Goal: Task Accomplishment & Management: Manage account settings

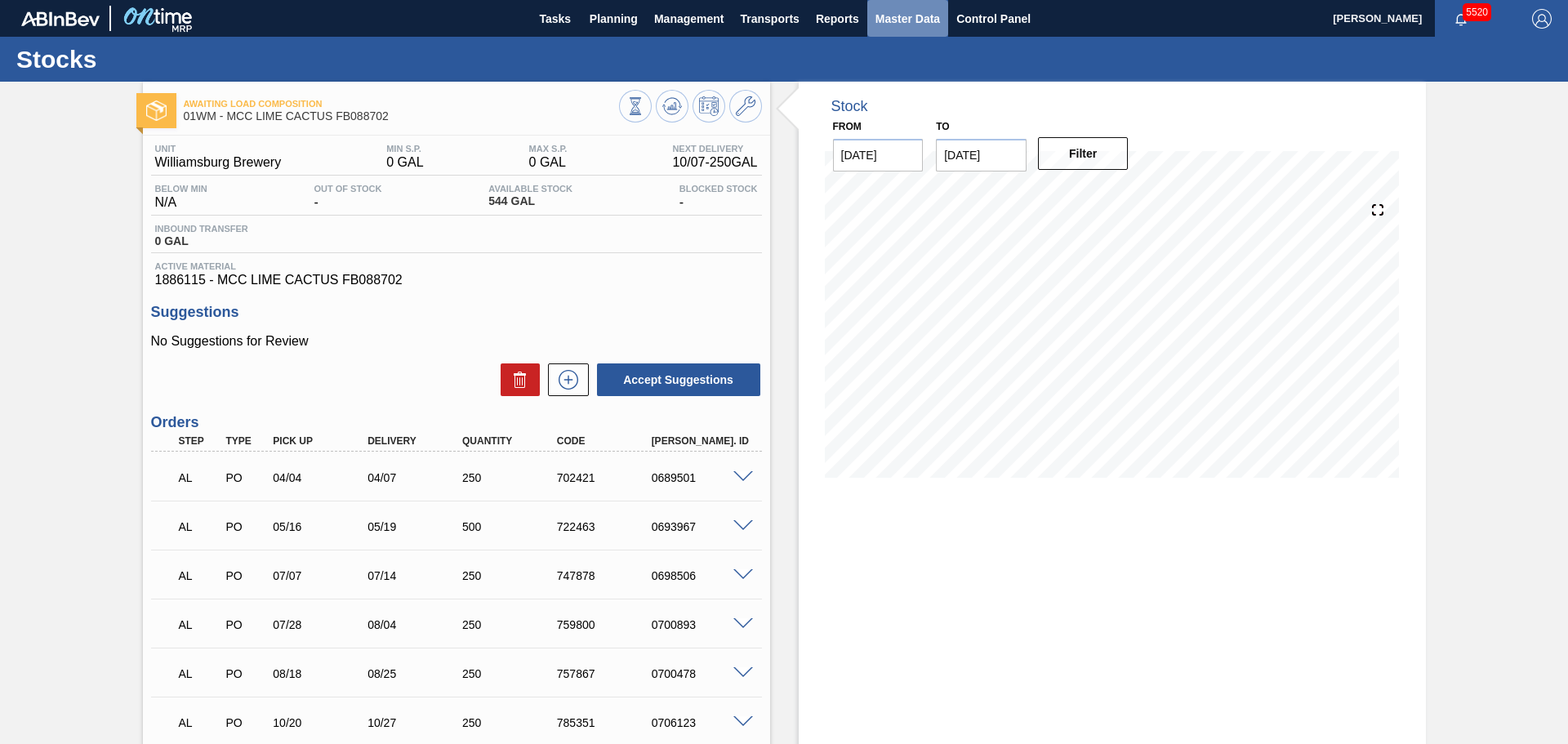
click at [907, 27] on span "Master Data" at bounding box center [908, 19] width 65 height 20
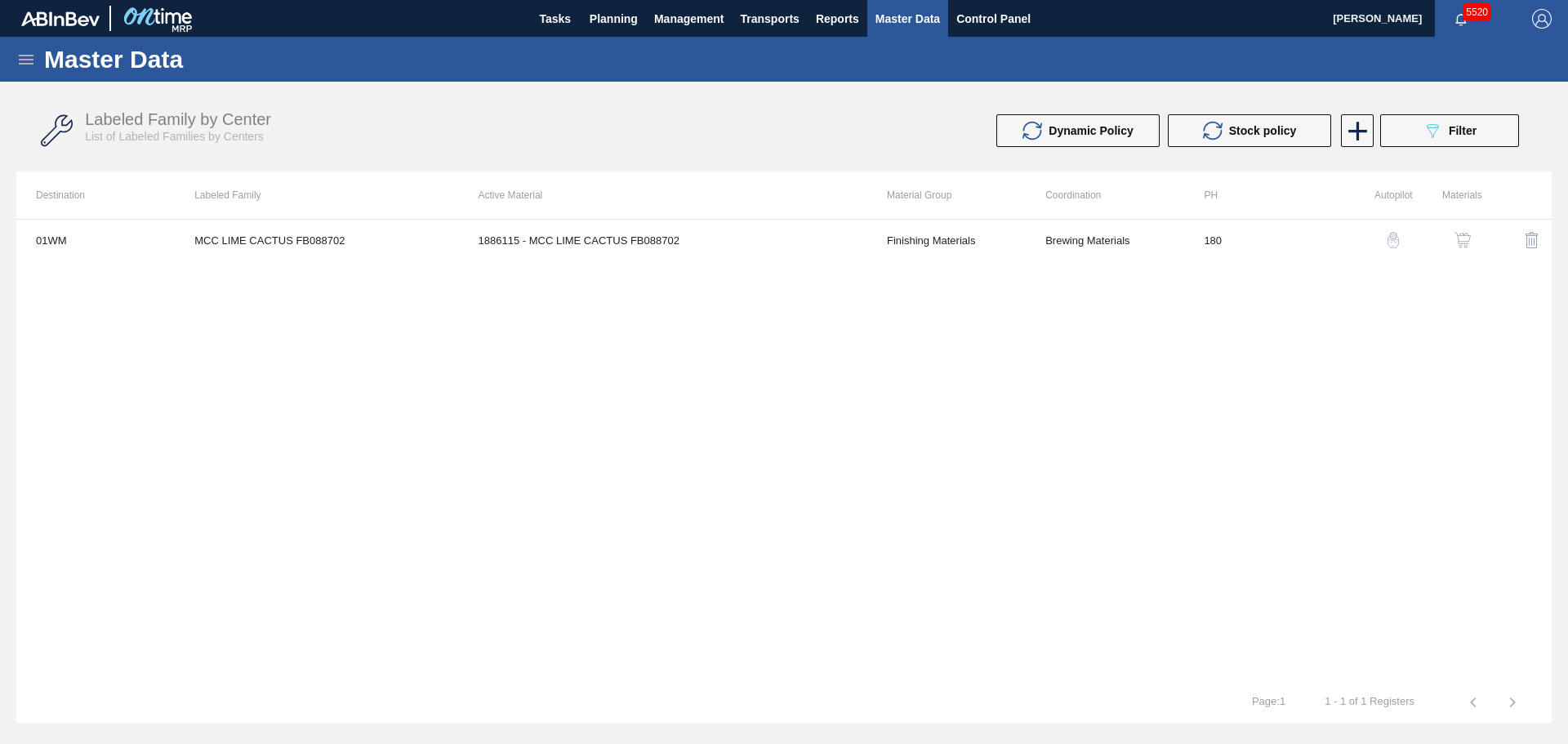
click at [27, 55] on icon at bounding box center [25, 59] width 14 height 10
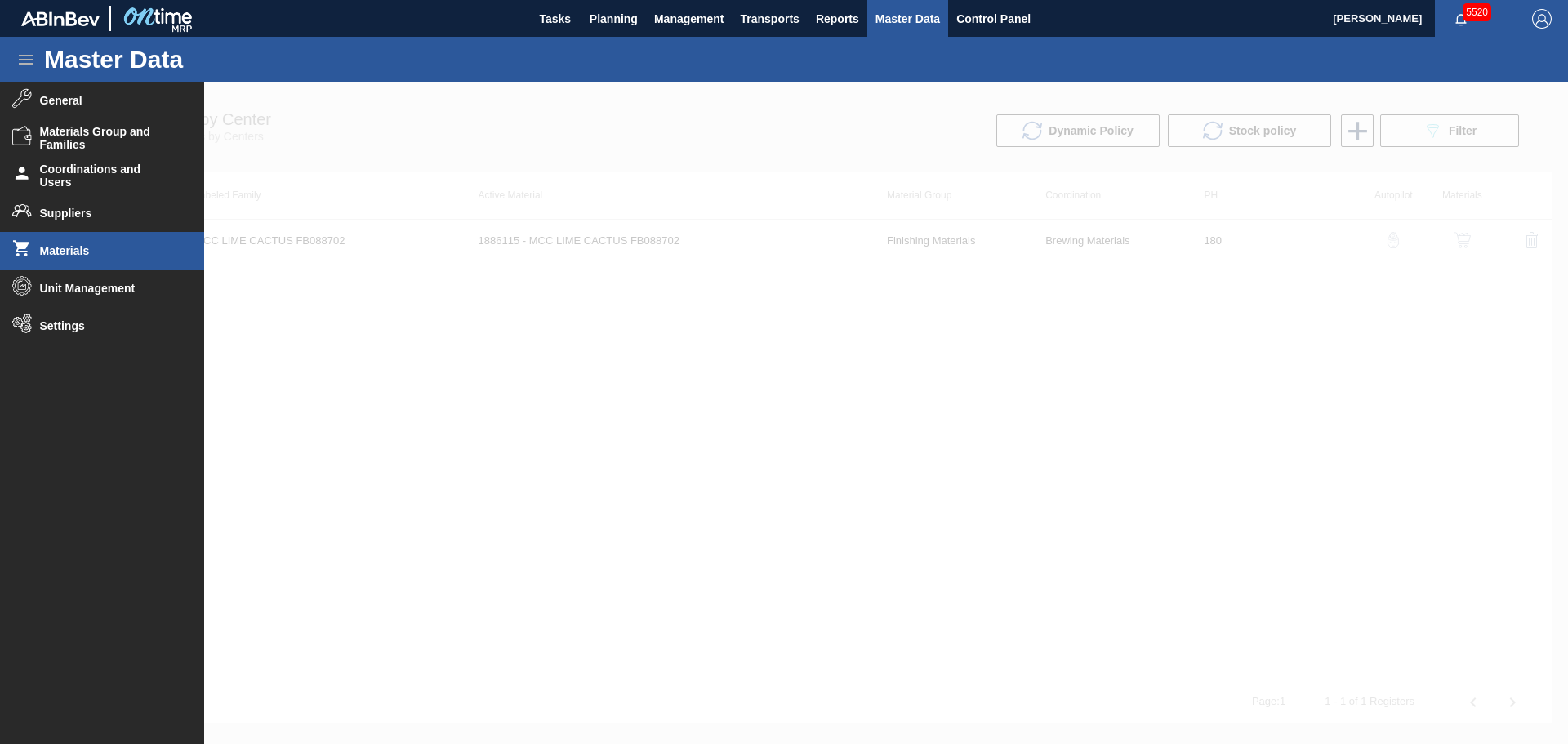
click at [111, 248] on span "Materials" at bounding box center [107, 251] width 135 height 13
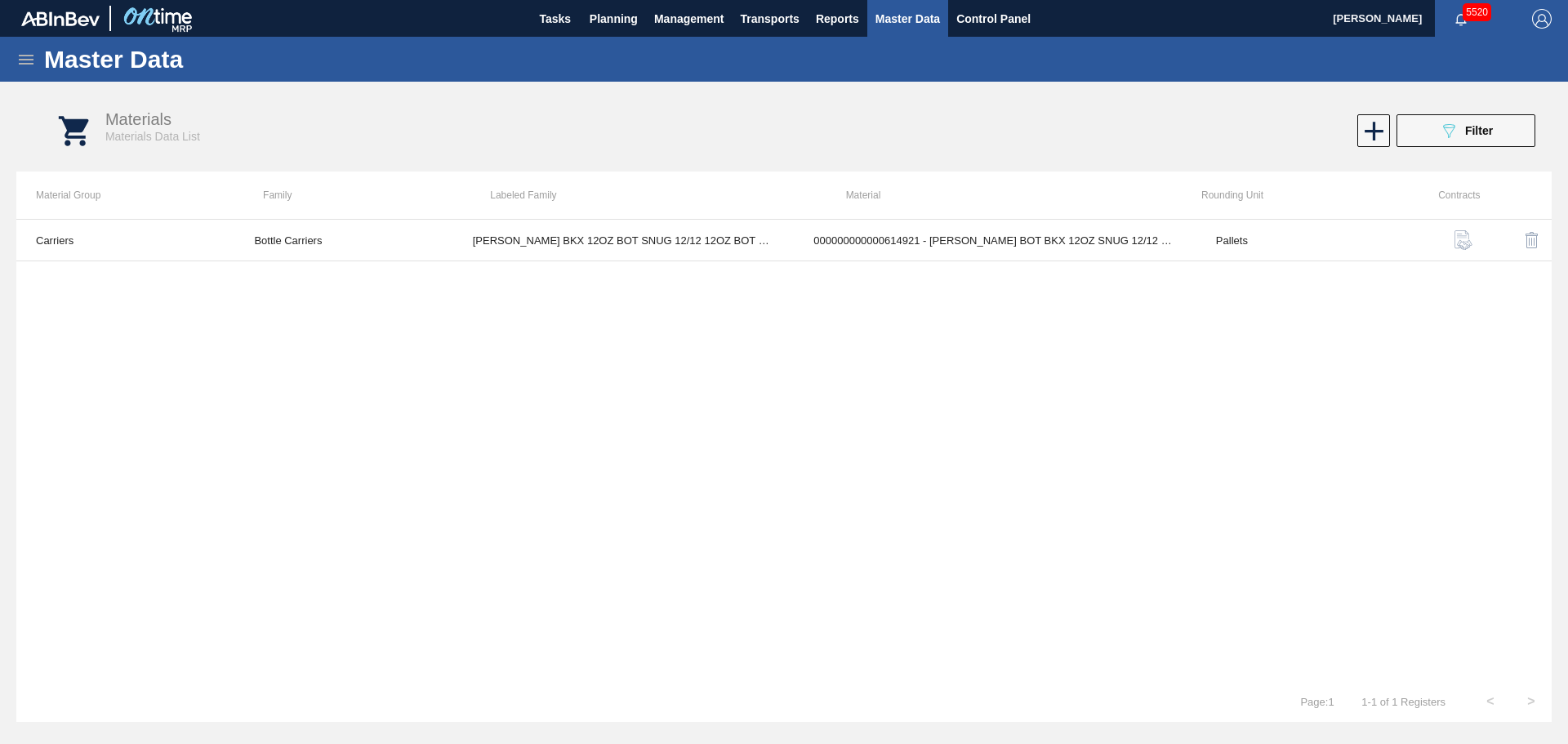
click at [25, 51] on icon at bounding box center [25, 59] width 20 height 20
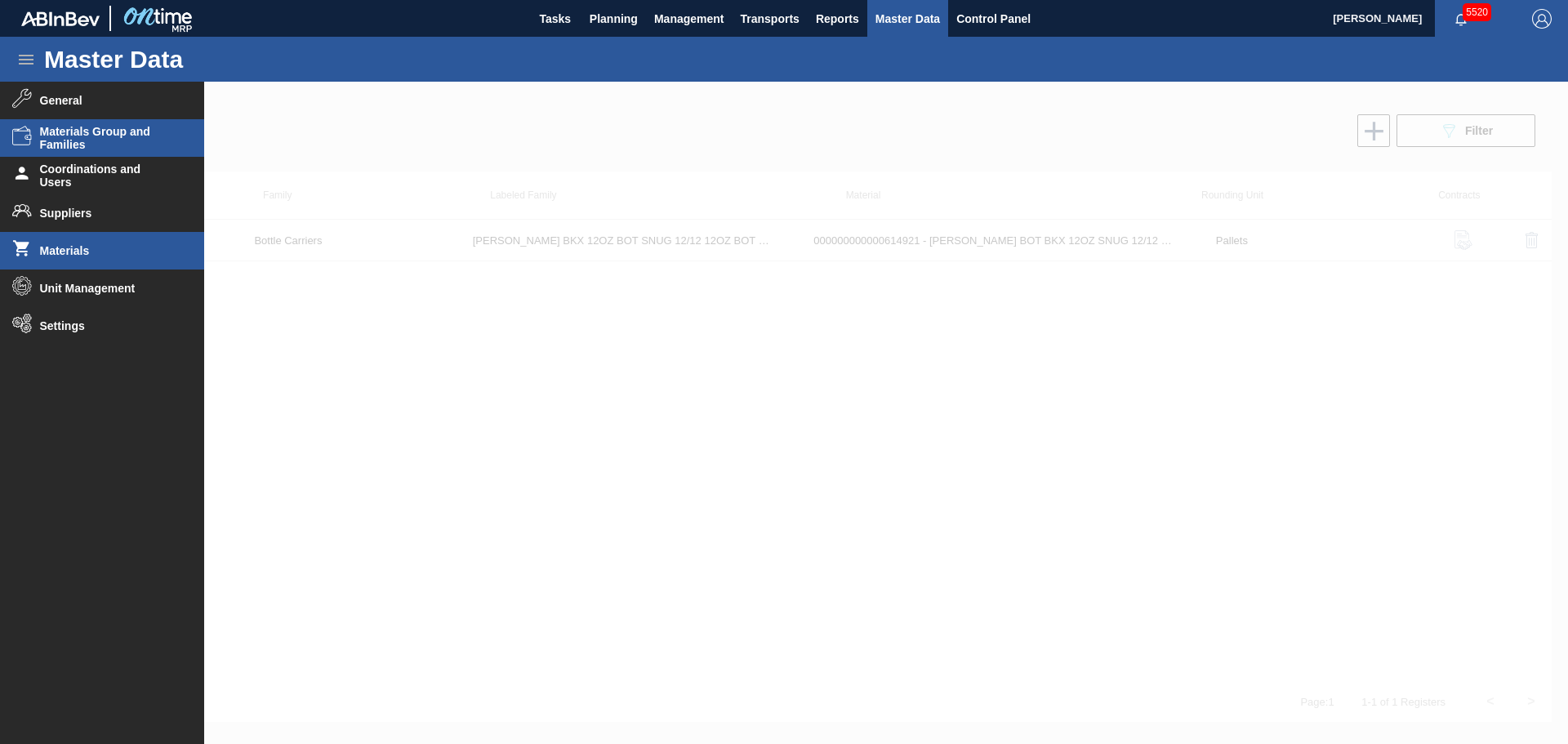
click at [98, 138] on span "Materials Group and Families" at bounding box center [107, 138] width 135 height 26
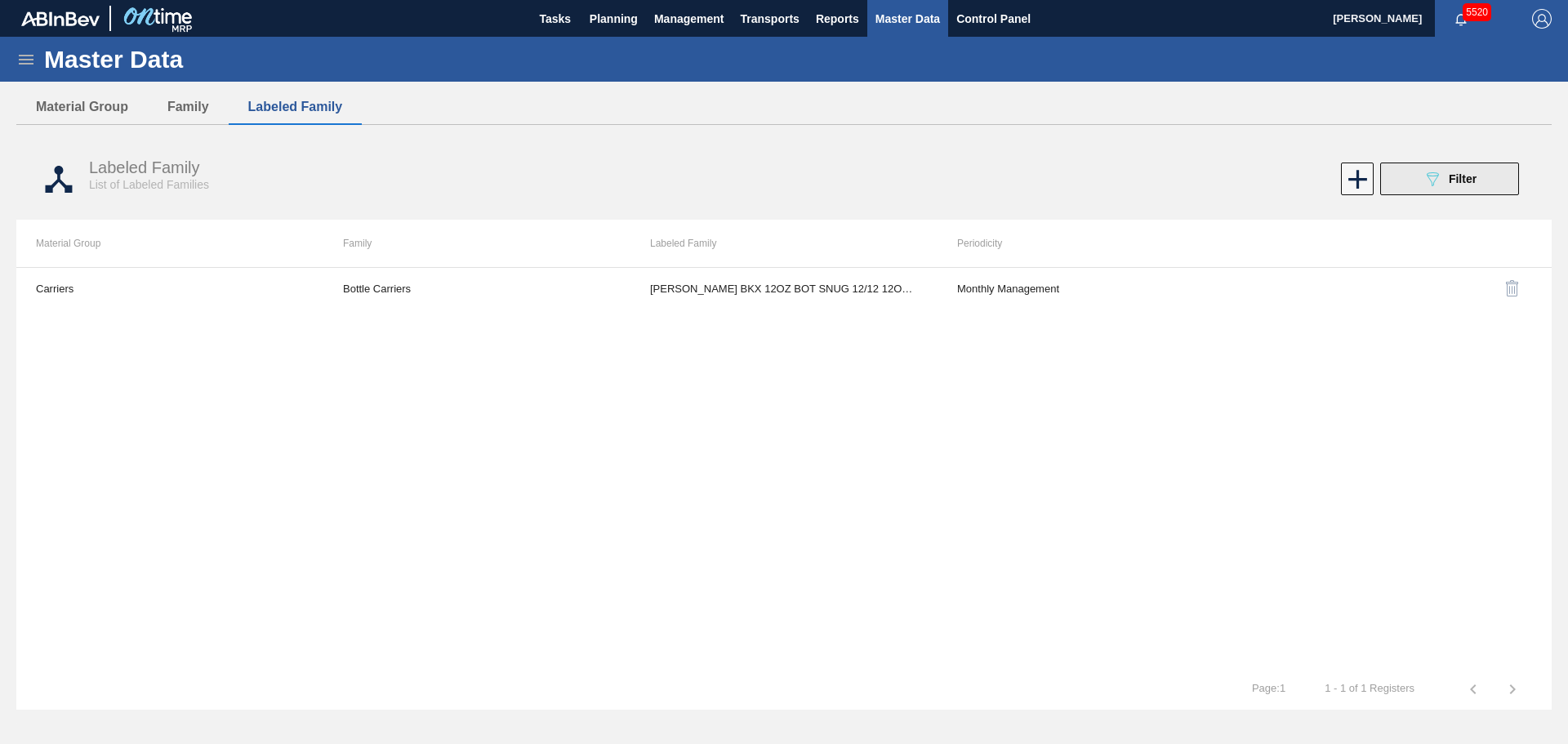
click at [1458, 177] on span "Filter" at bounding box center [1462, 178] width 28 height 13
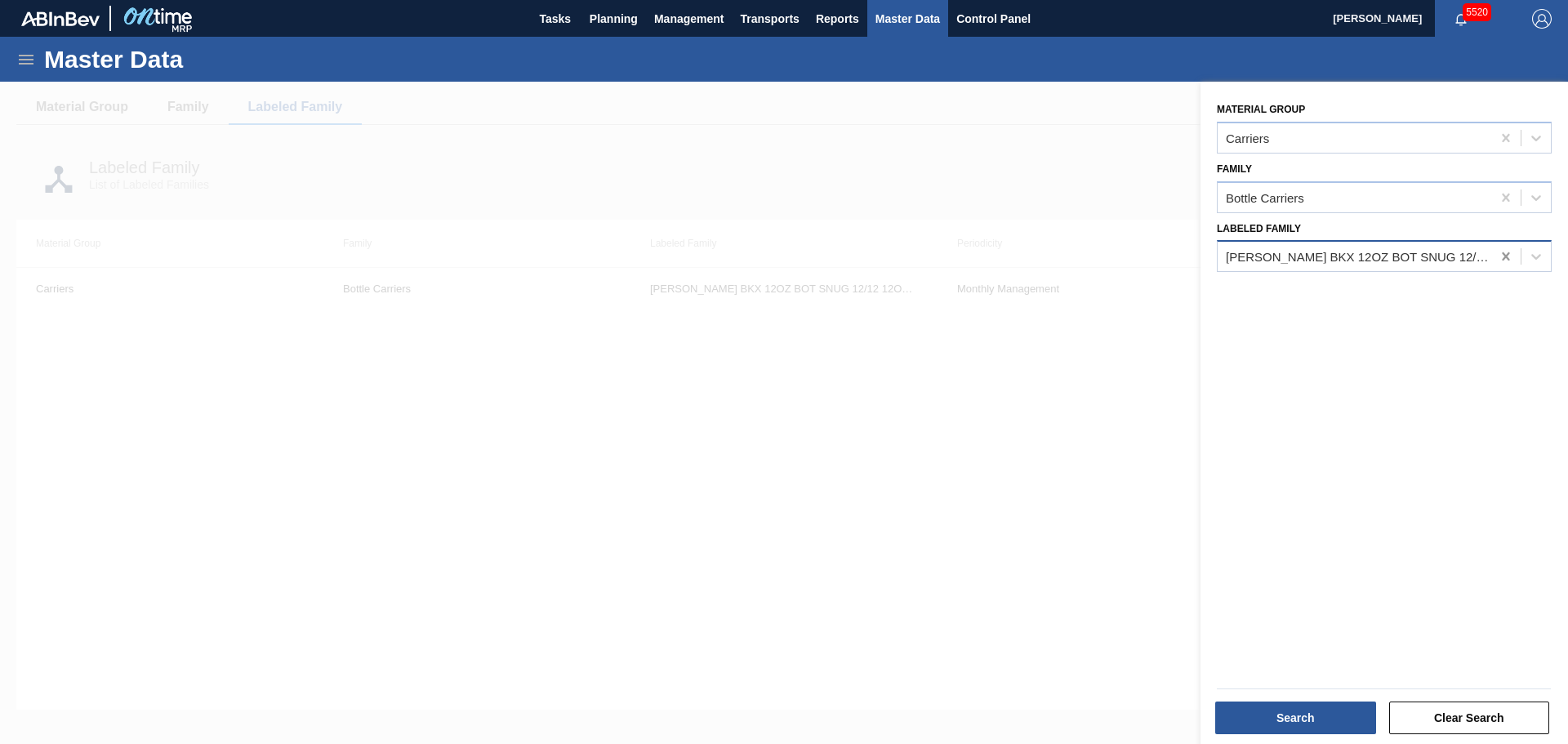
click at [1502, 260] on icon at bounding box center [1505, 256] width 16 height 16
click at [1498, 190] on icon at bounding box center [1505, 197] width 16 height 16
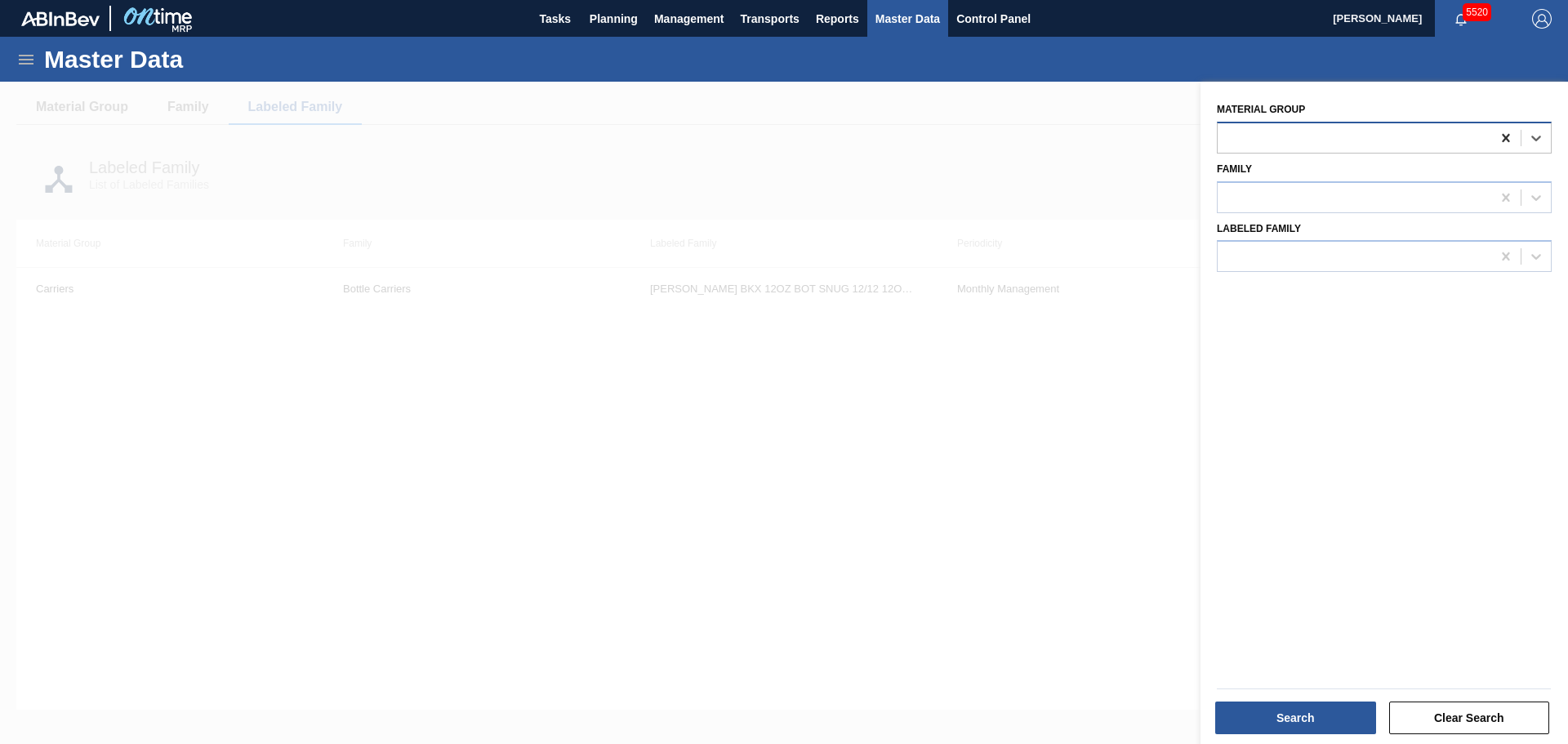
click at [1499, 135] on icon at bounding box center [1505, 138] width 16 height 16
click at [1326, 711] on button "Search" at bounding box center [1295, 718] width 160 height 32
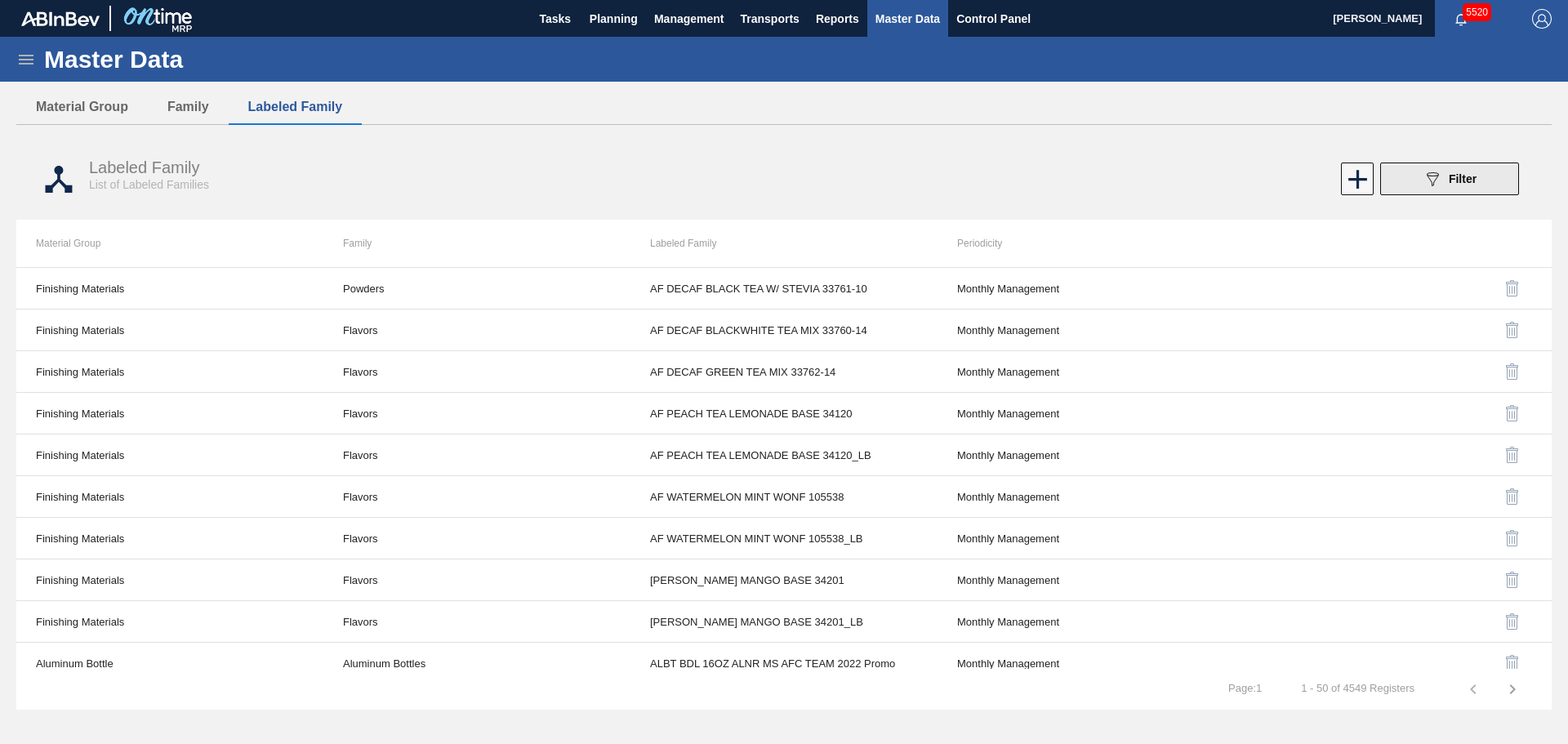
click at [1442, 182] on icon "089F7B8B-B2A5-4AFE-B5C0-19BA573D28AC" at bounding box center [1432, 178] width 20 height 20
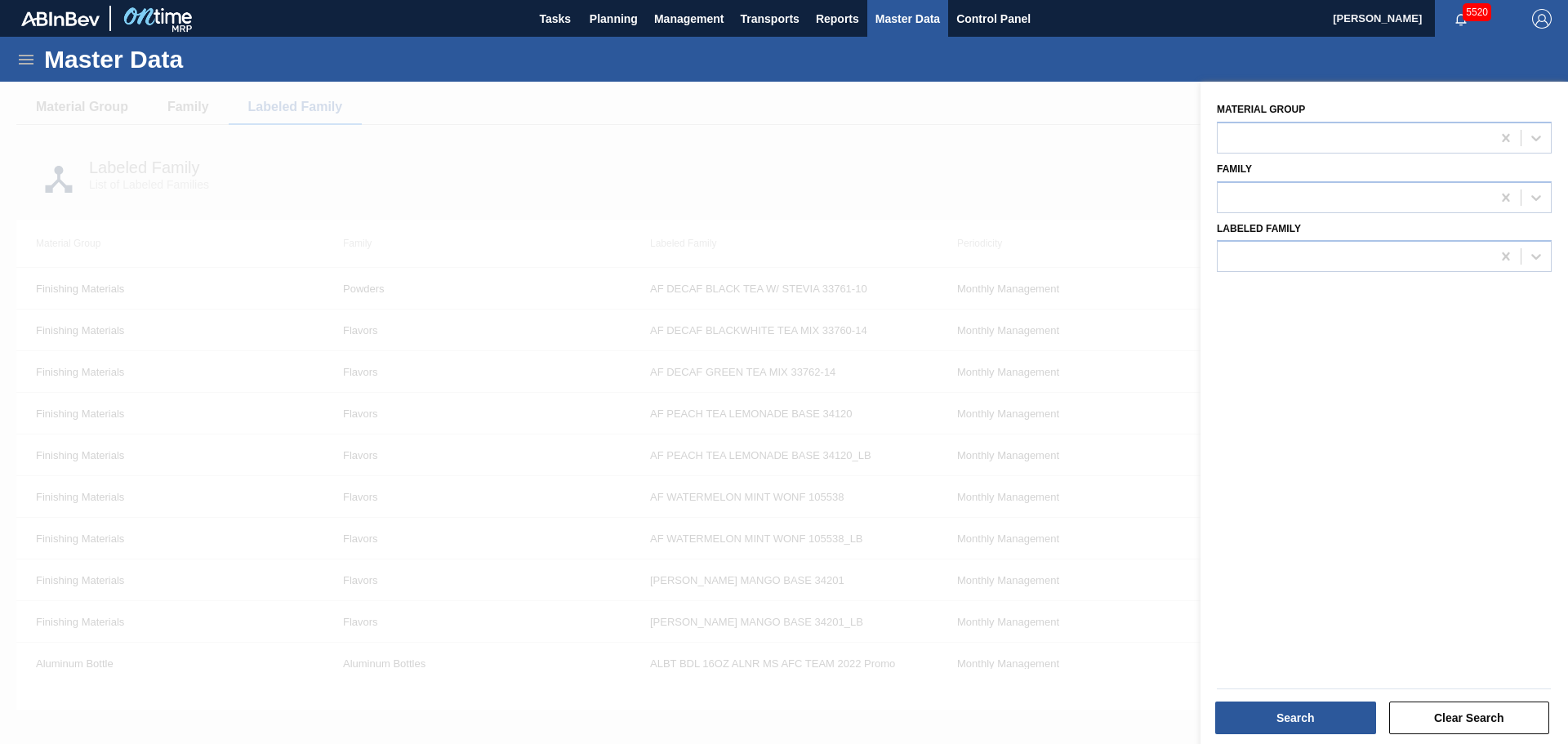
click at [838, 146] on div at bounding box center [784, 454] width 1568 height 744
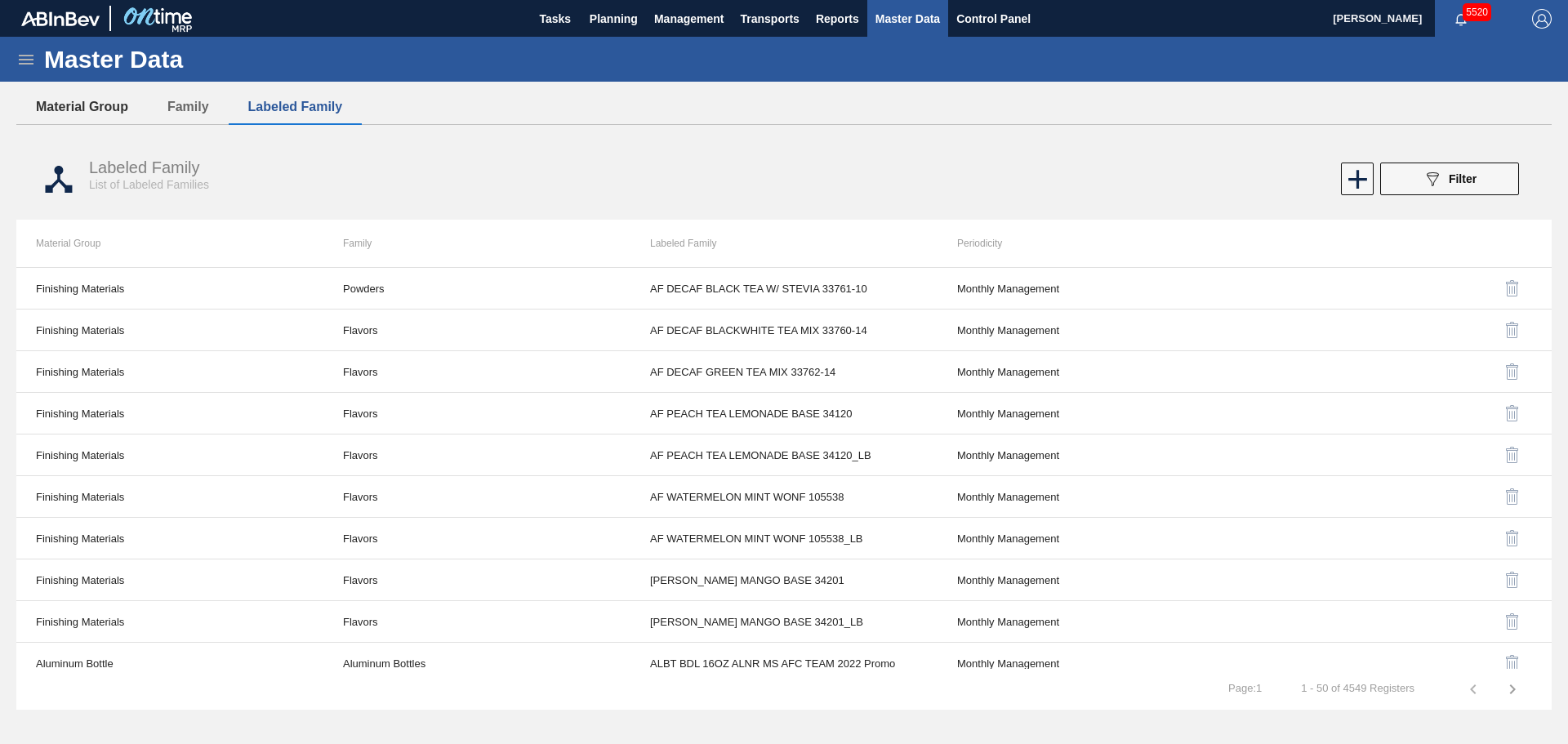
click at [115, 96] on button "Material Group" at bounding box center [81, 107] width 132 height 34
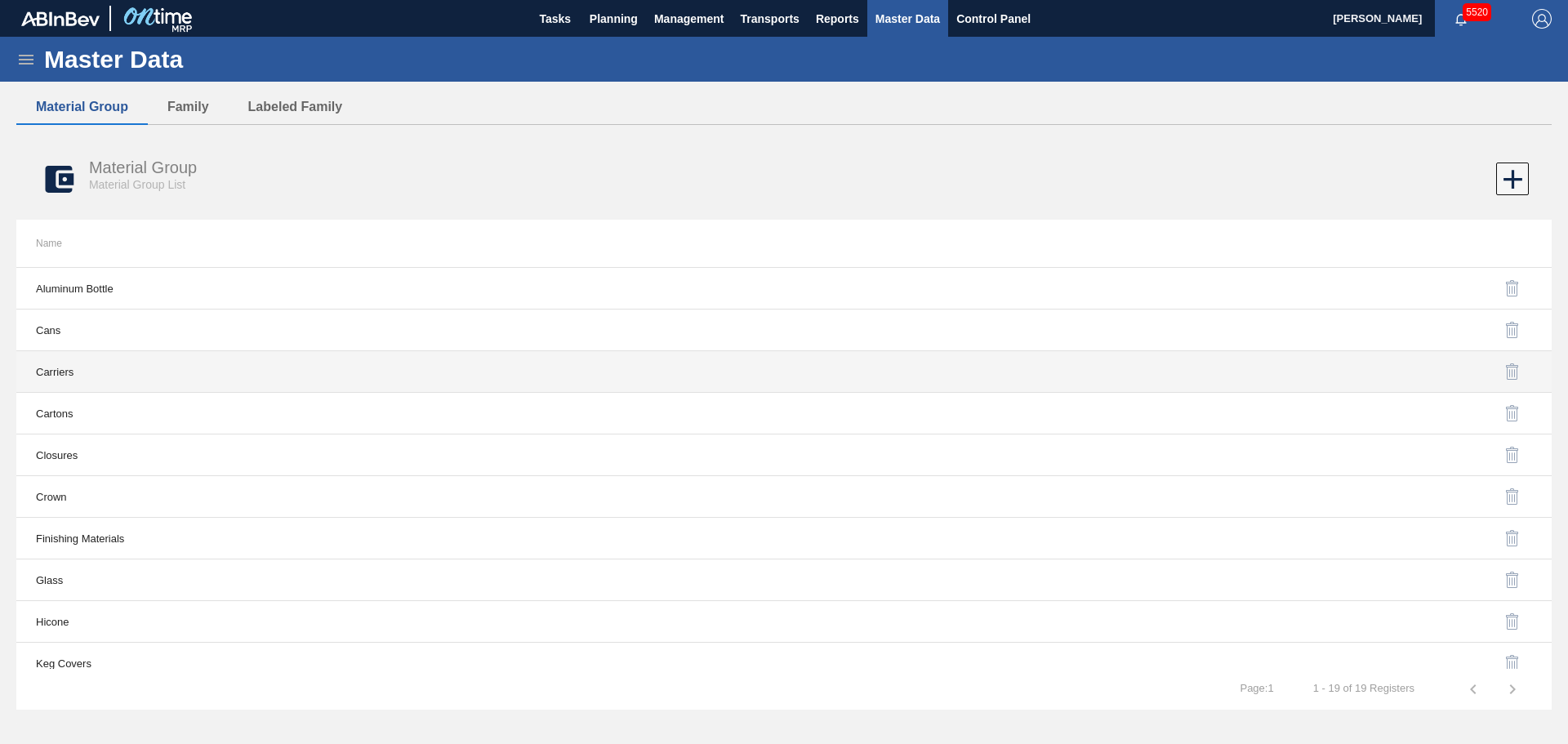
click at [99, 371] on td "Carriers" at bounding box center [400, 372] width 767 height 42
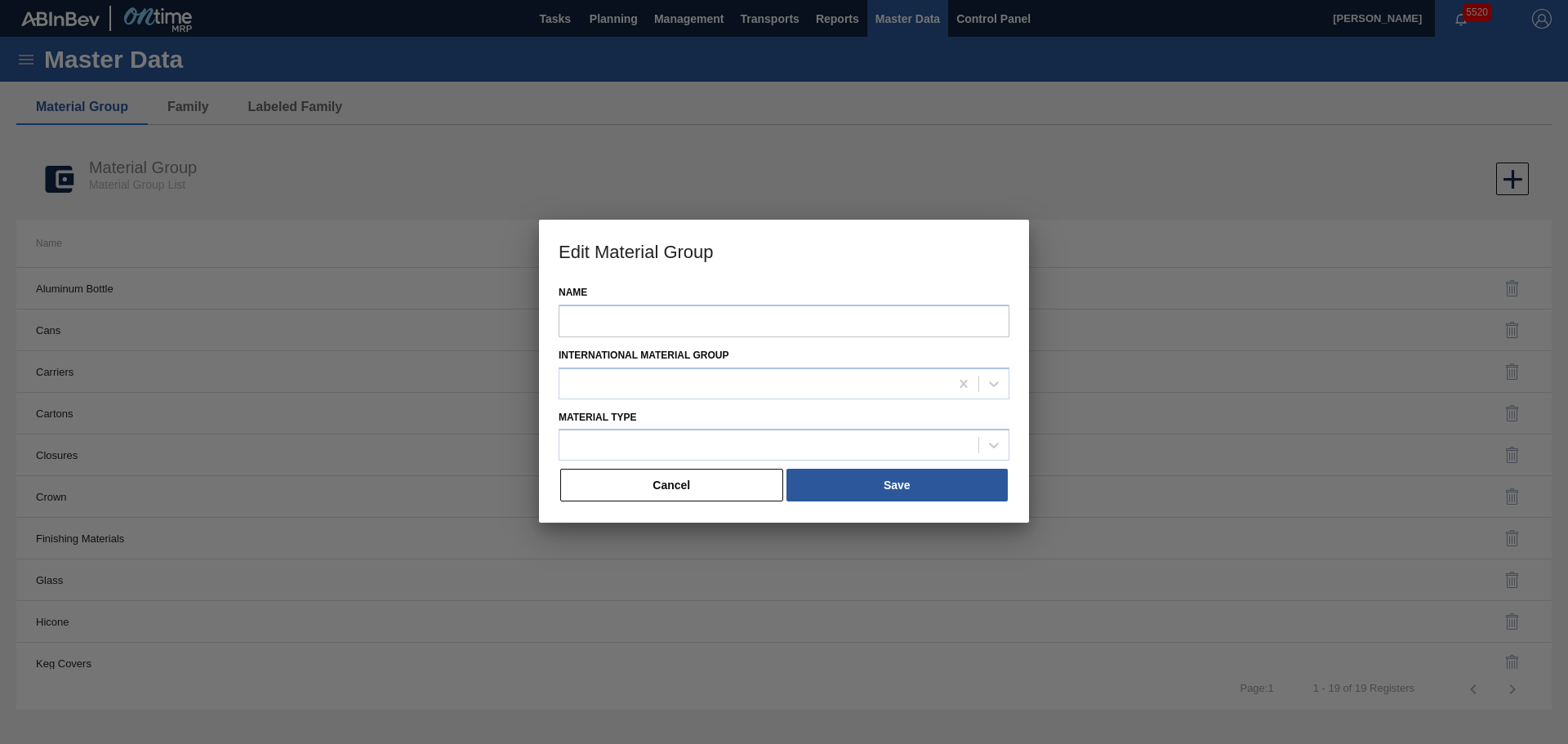
type input "Carriers"
click at [622, 318] on input "Carriers" at bounding box center [784, 322] width 451 height 32
click at [690, 496] on button "Cancel" at bounding box center [672, 486] width 223 height 32
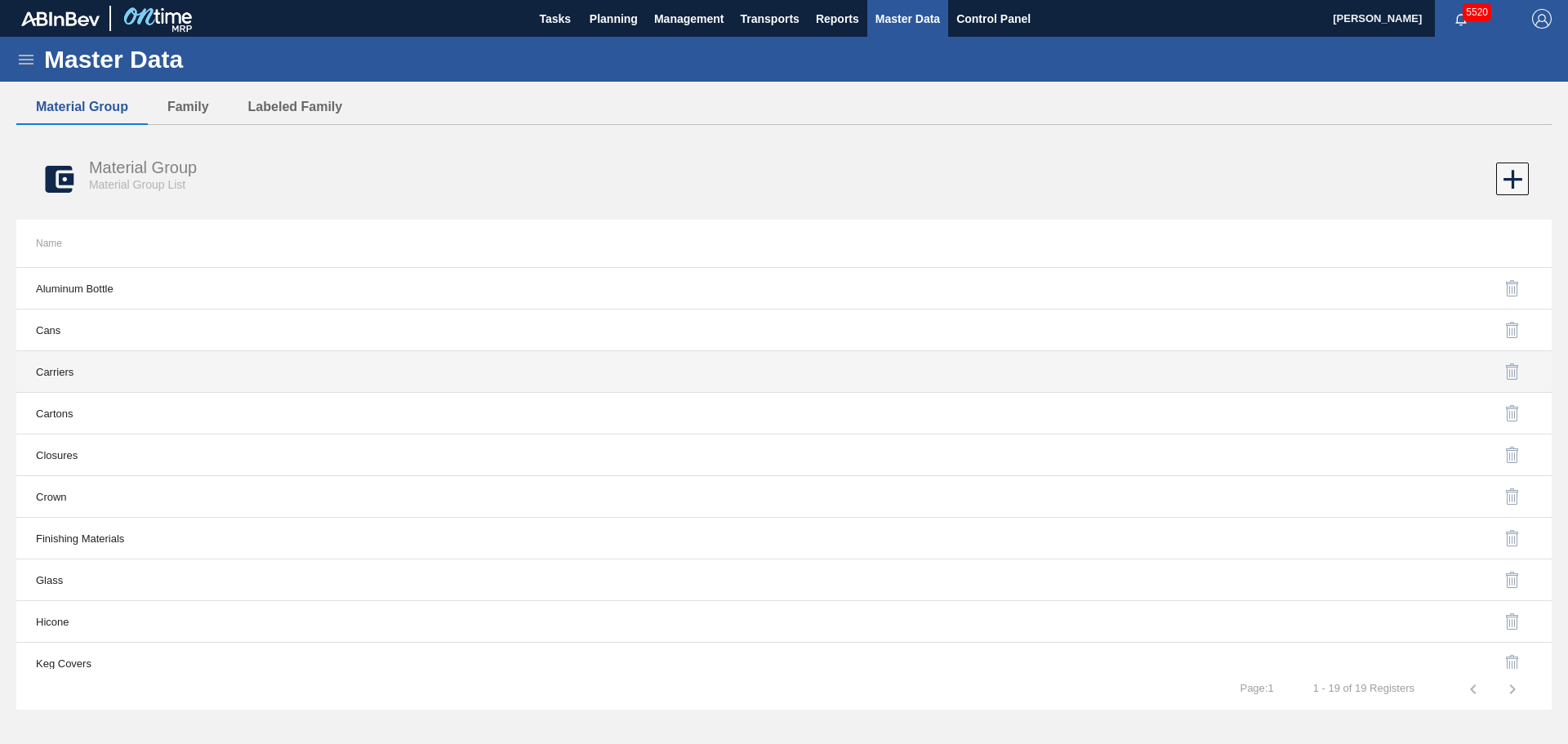
click at [90, 369] on td "Carriers" at bounding box center [400, 372] width 767 height 42
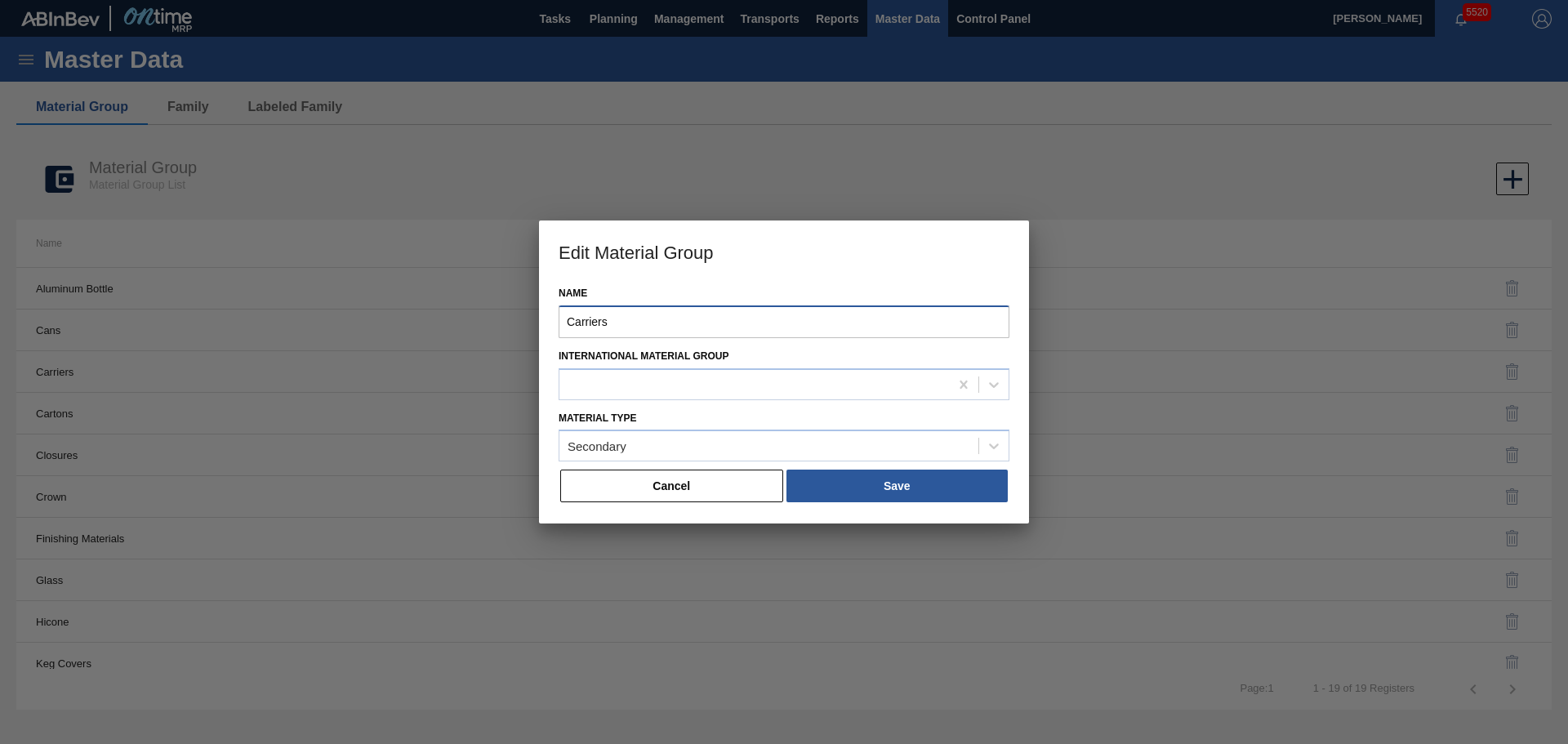
click at [637, 323] on input "Carriers" at bounding box center [784, 322] width 451 height 32
type input "Carrier"
click at [903, 488] on button "Save" at bounding box center [896, 486] width 222 height 32
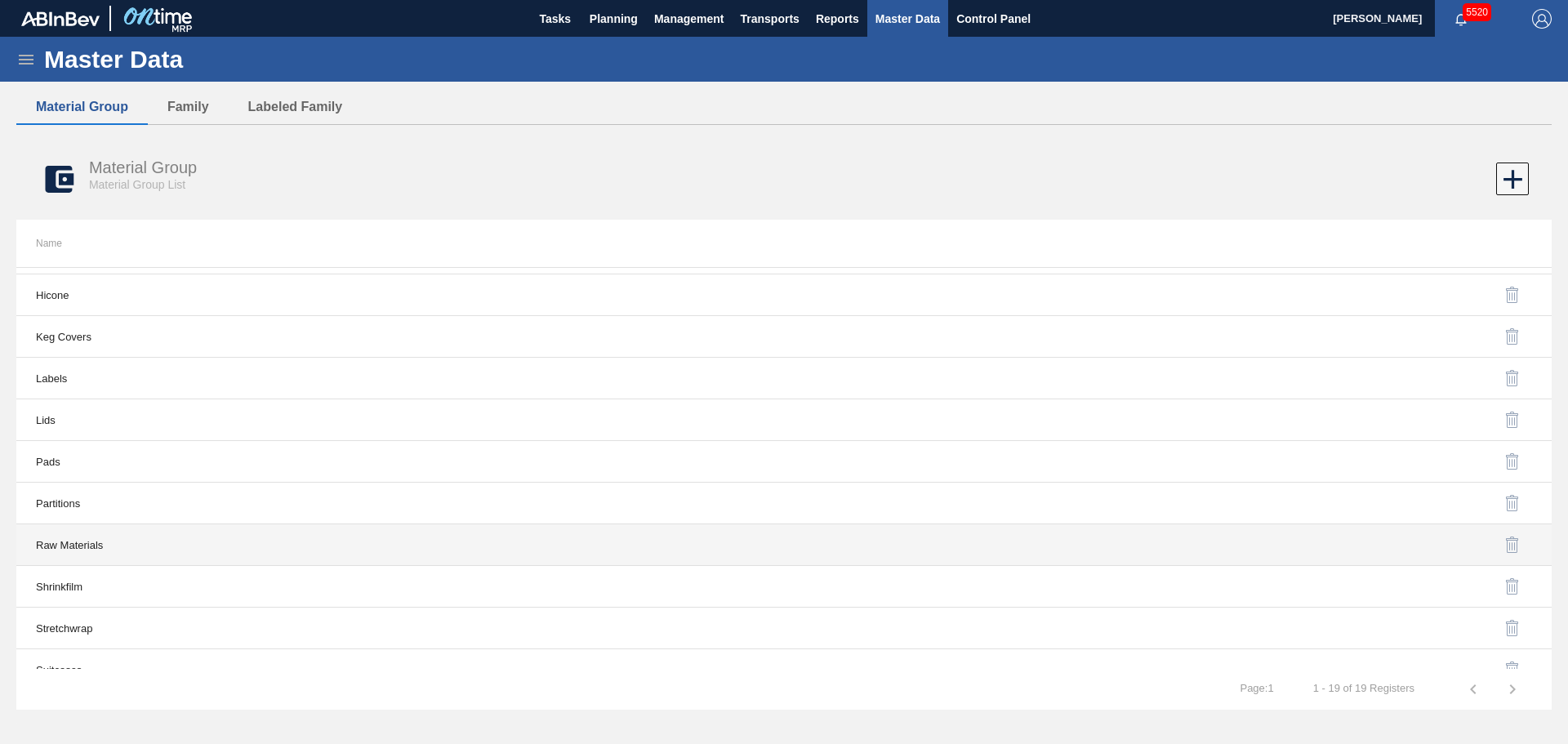
scroll to position [390, 0]
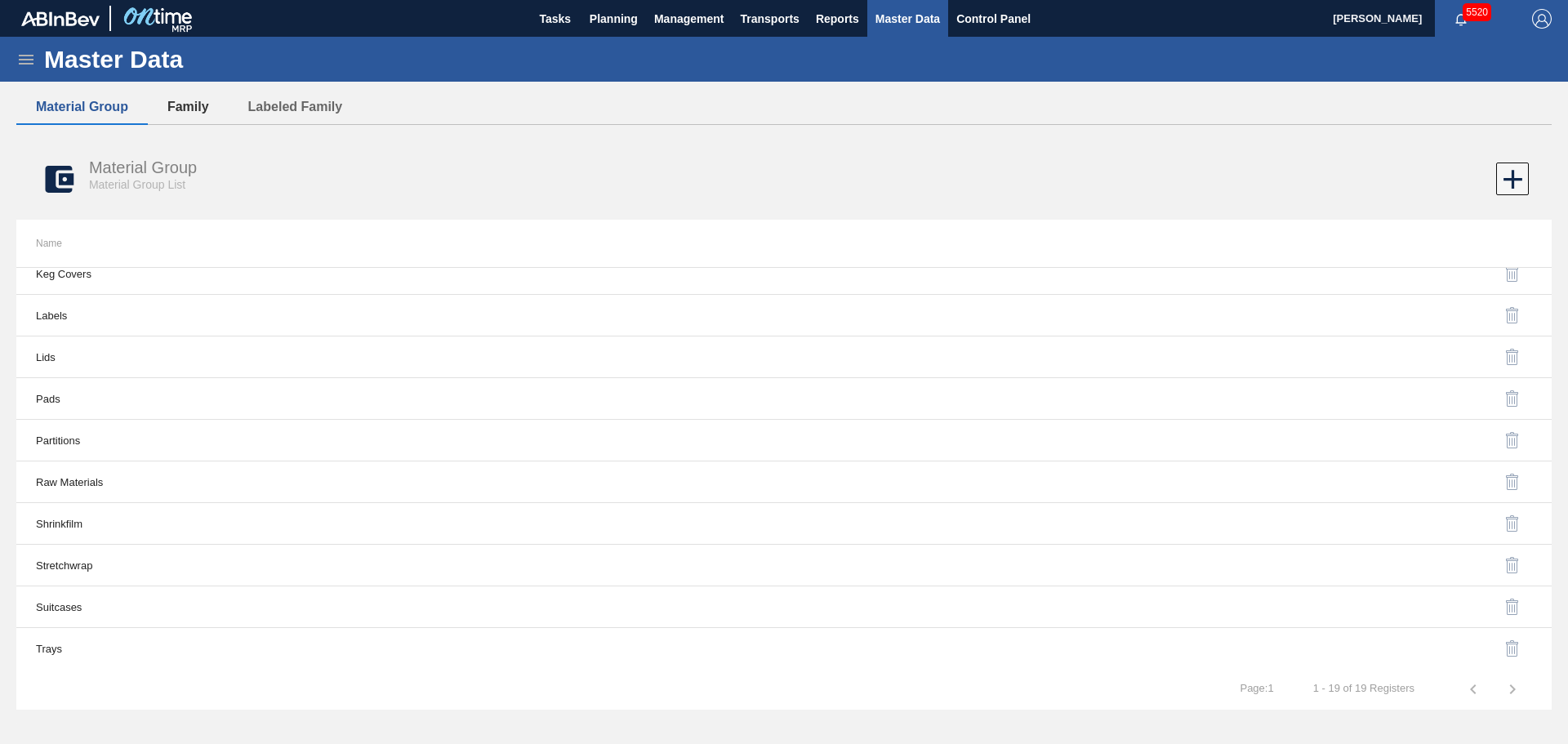
click at [190, 112] on button "Family" at bounding box center [188, 107] width 81 height 34
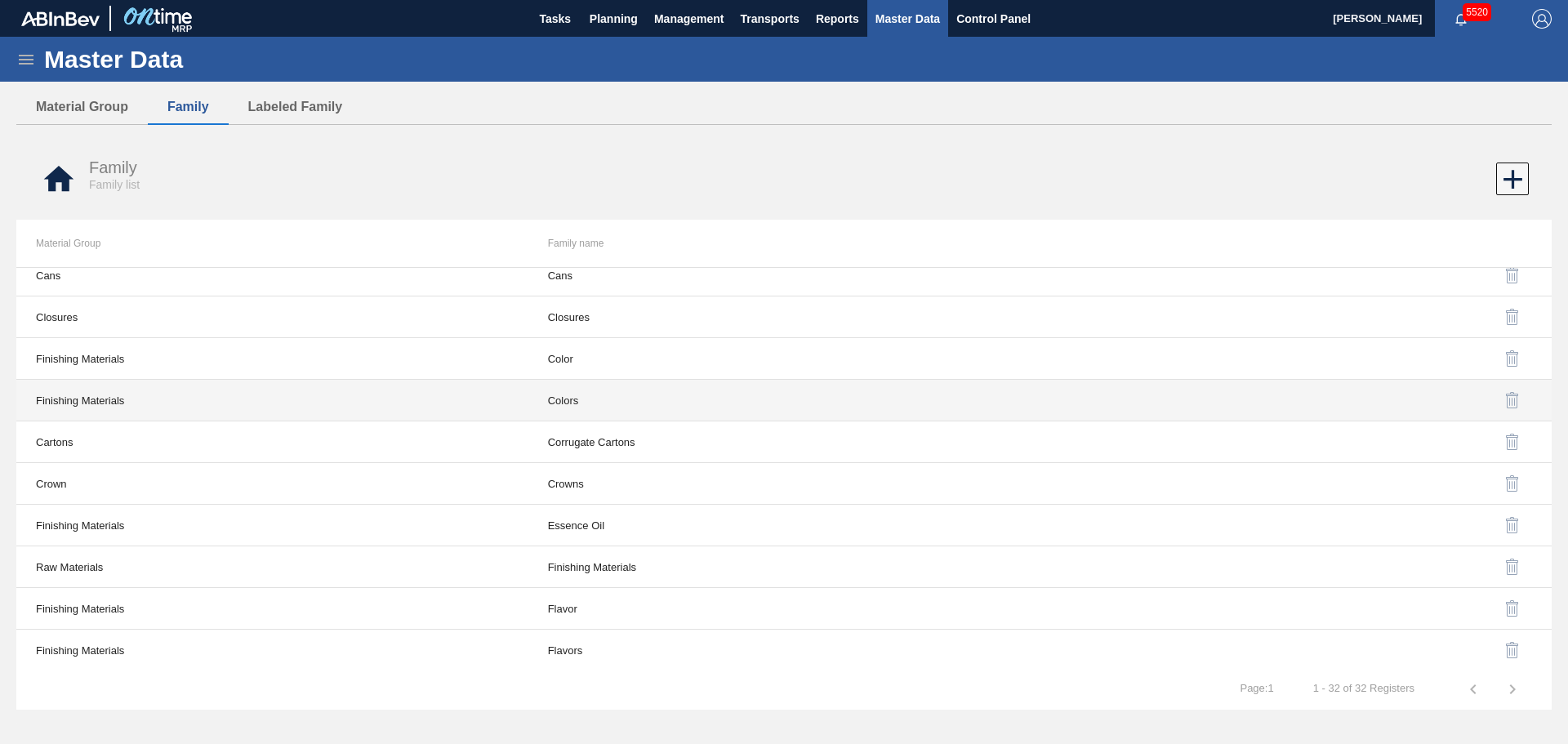
scroll to position [163, 0]
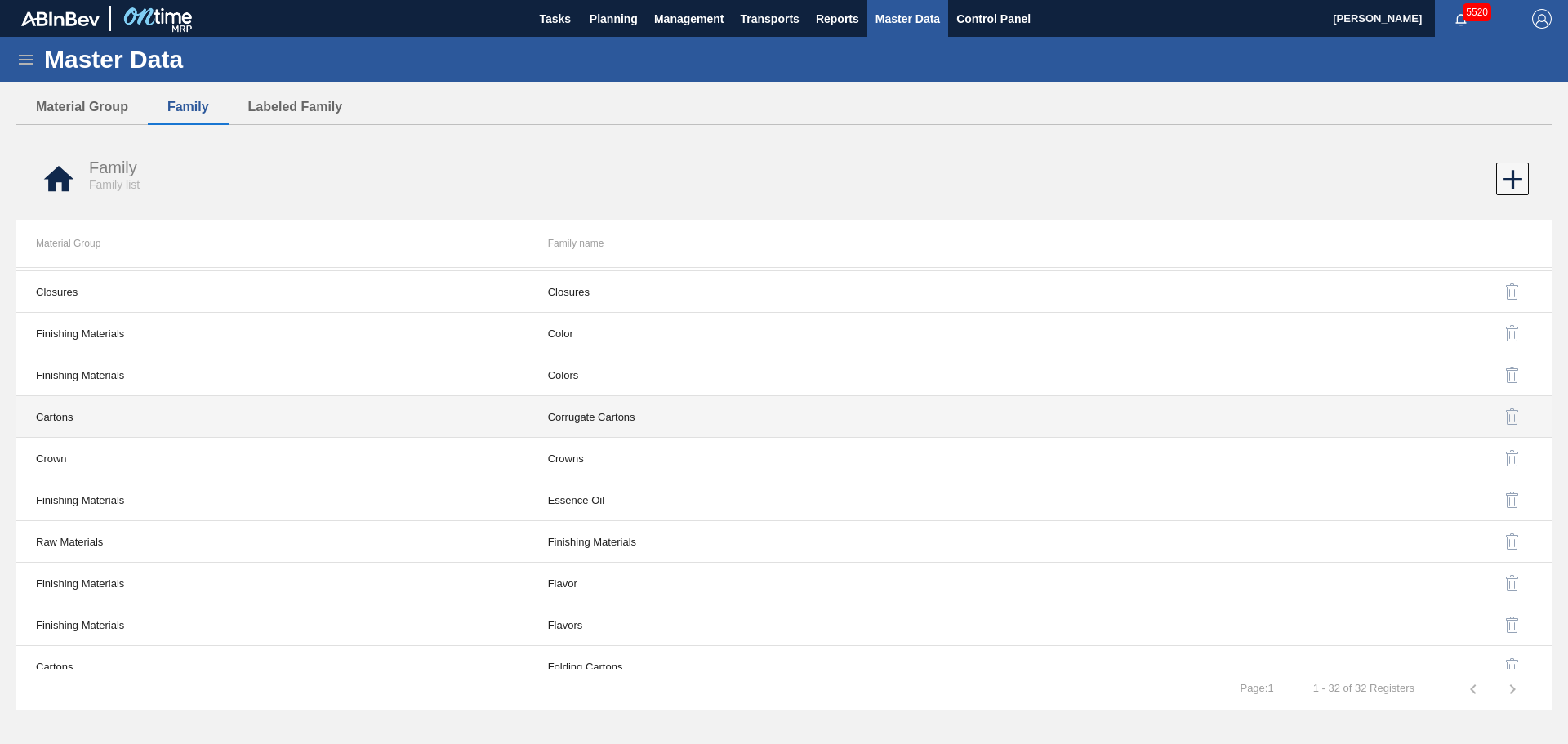
click at [647, 414] on td "Corrugate Cartons" at bounding box center [784, 416] width 512 height 42
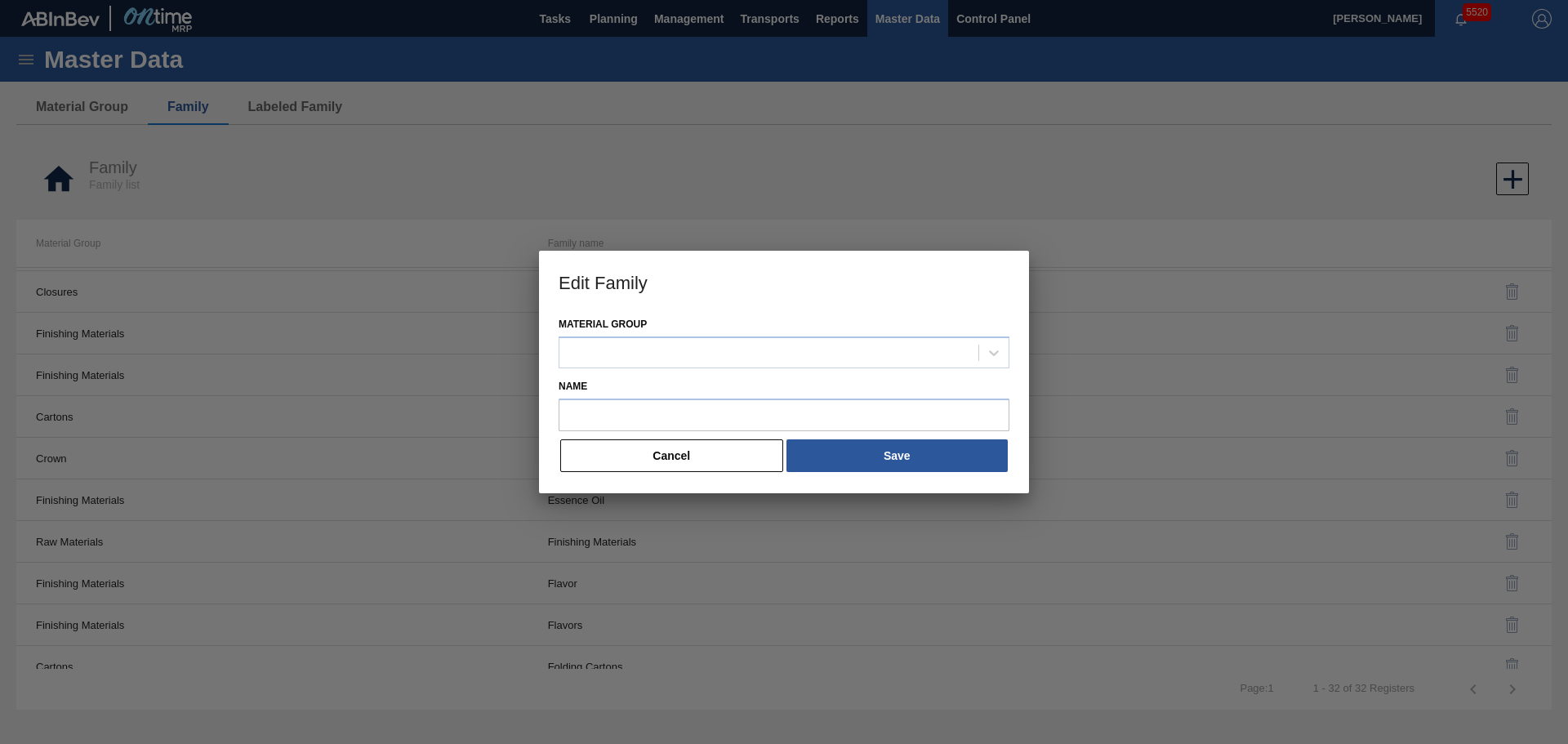
type input "Corrugate Cartons"
click at [655, 456] on button "Cancel" at bounding box center [672, 455] width 223 height 32
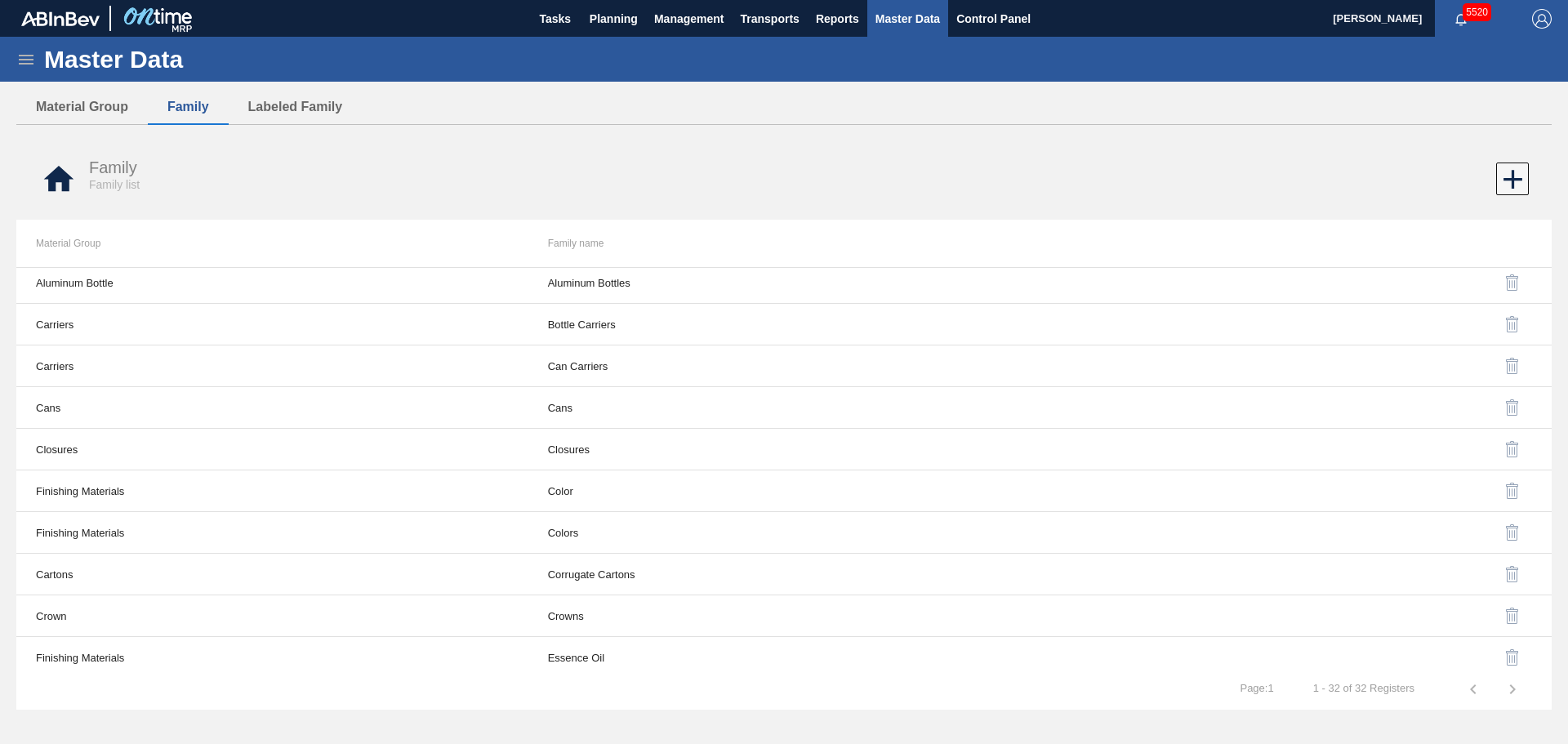
scroll to position [0, 0]
click at [102, 111] on button "Material Group" at bounding box center [81, 107] width 132 height 34
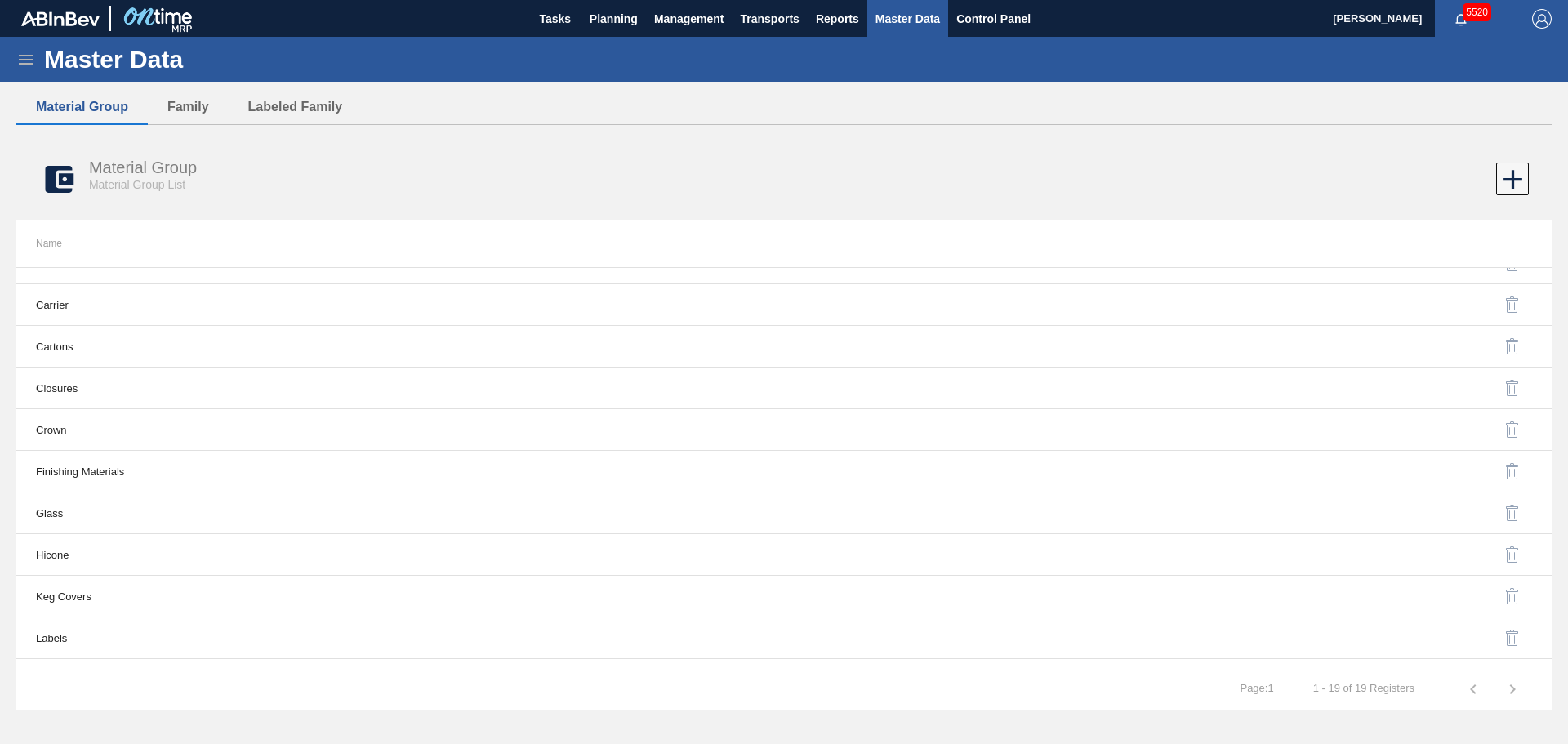
scroll to position [63, 0]
click at [198, 111] on button "Family" at bounding box center [188, 107] width 81 height 34
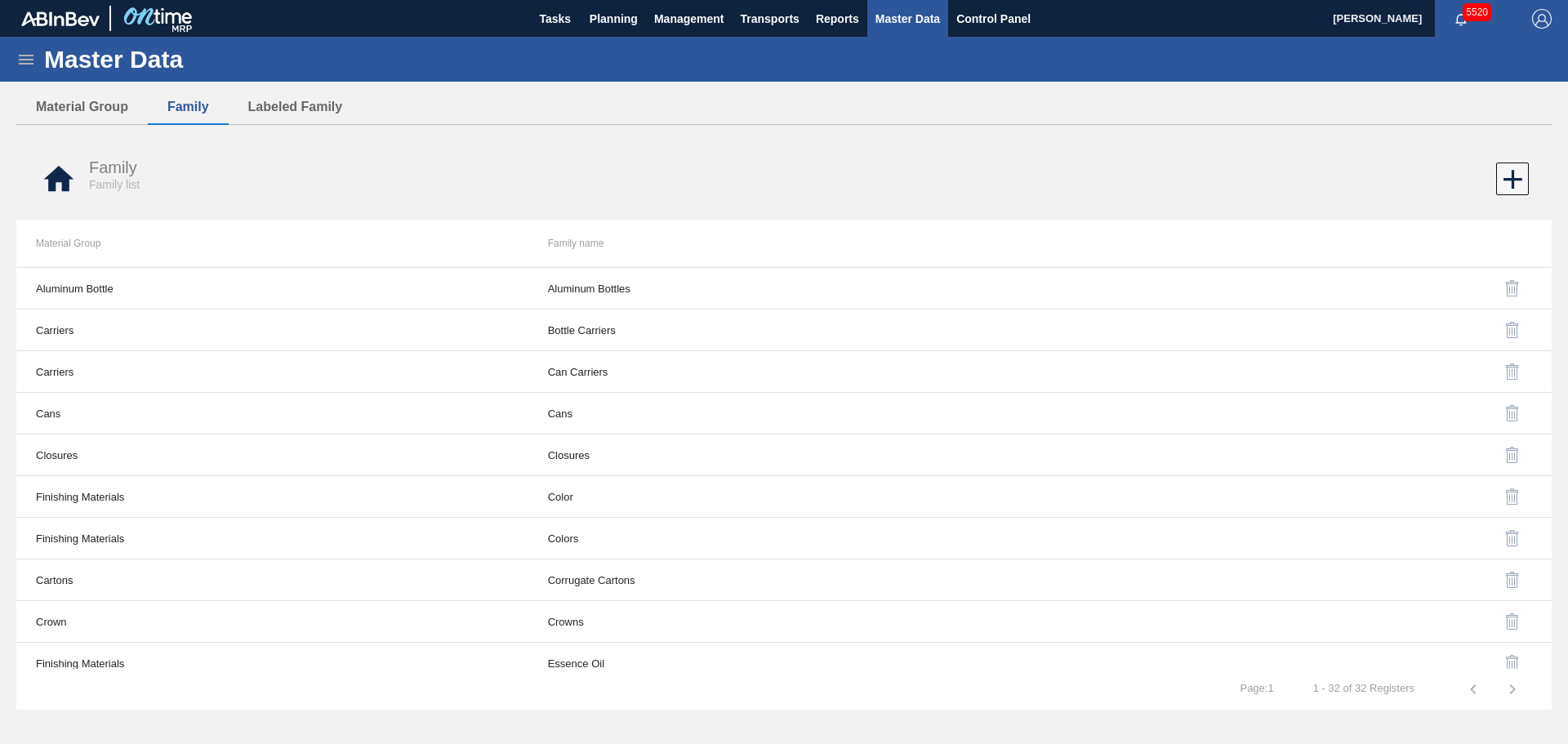
click at [32, 70] on div "Master Data" at bounding box center [784, 59] width 1568 height 45
click at [24, 51] on icon at bounding box center [25, 59] width 20 height 20
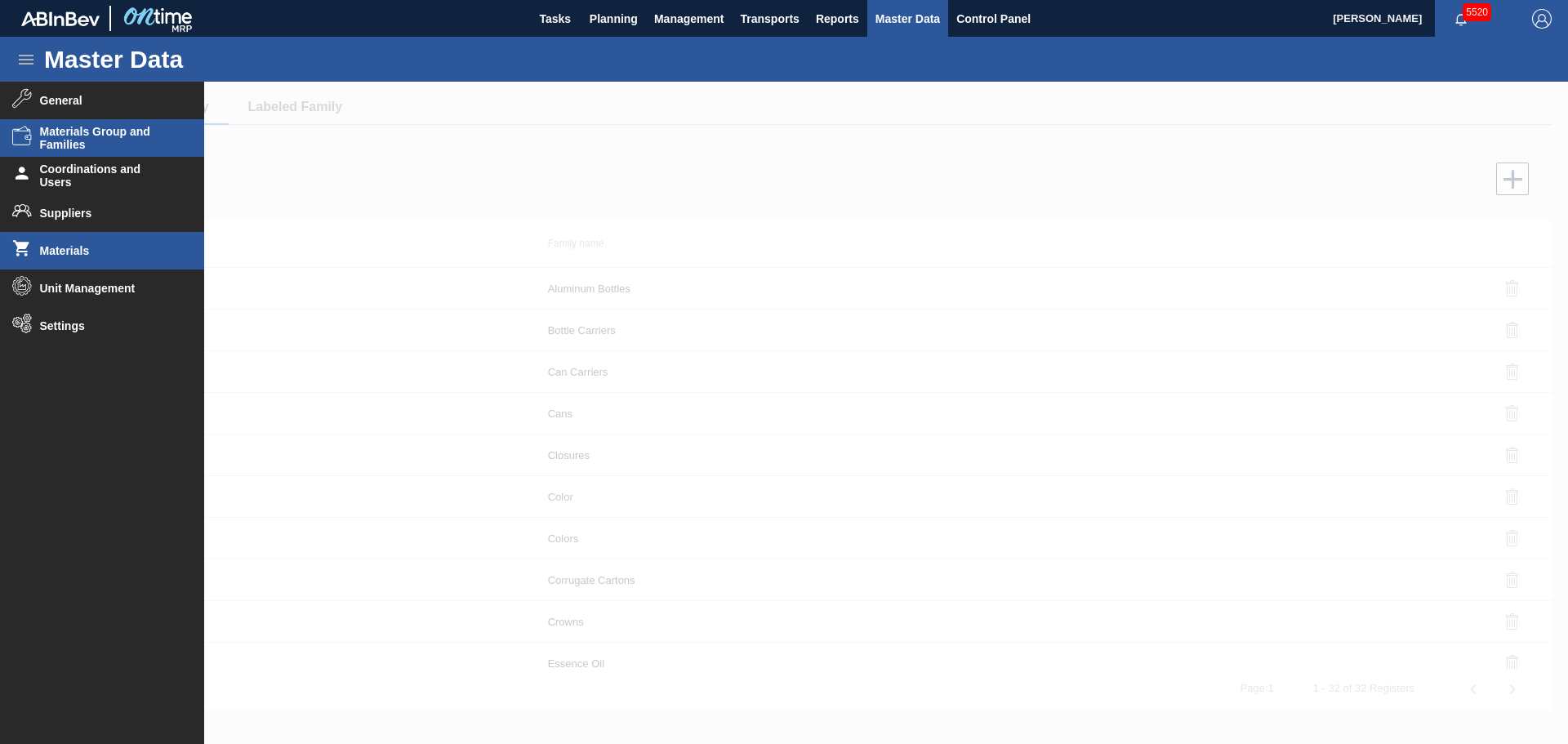
click at [76, 241] on li "Materials" at bounding box center [102, 251] width 204 height 37
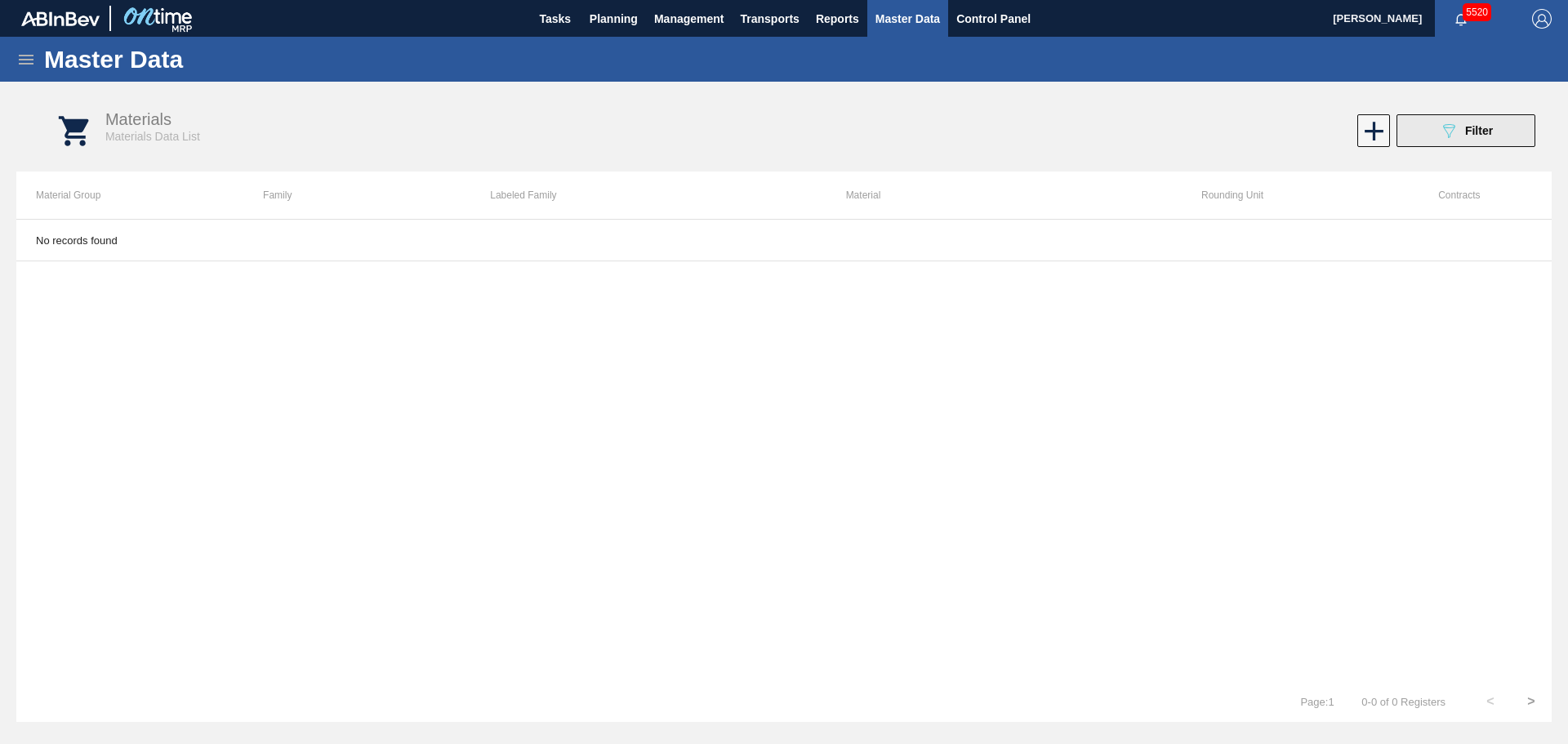
click at [1447, 127] on icon "089F7B8B-B2A5-4AFE-B5C0-19BA573D28AC" at bounding box center [1448, 130] width 20 height 20
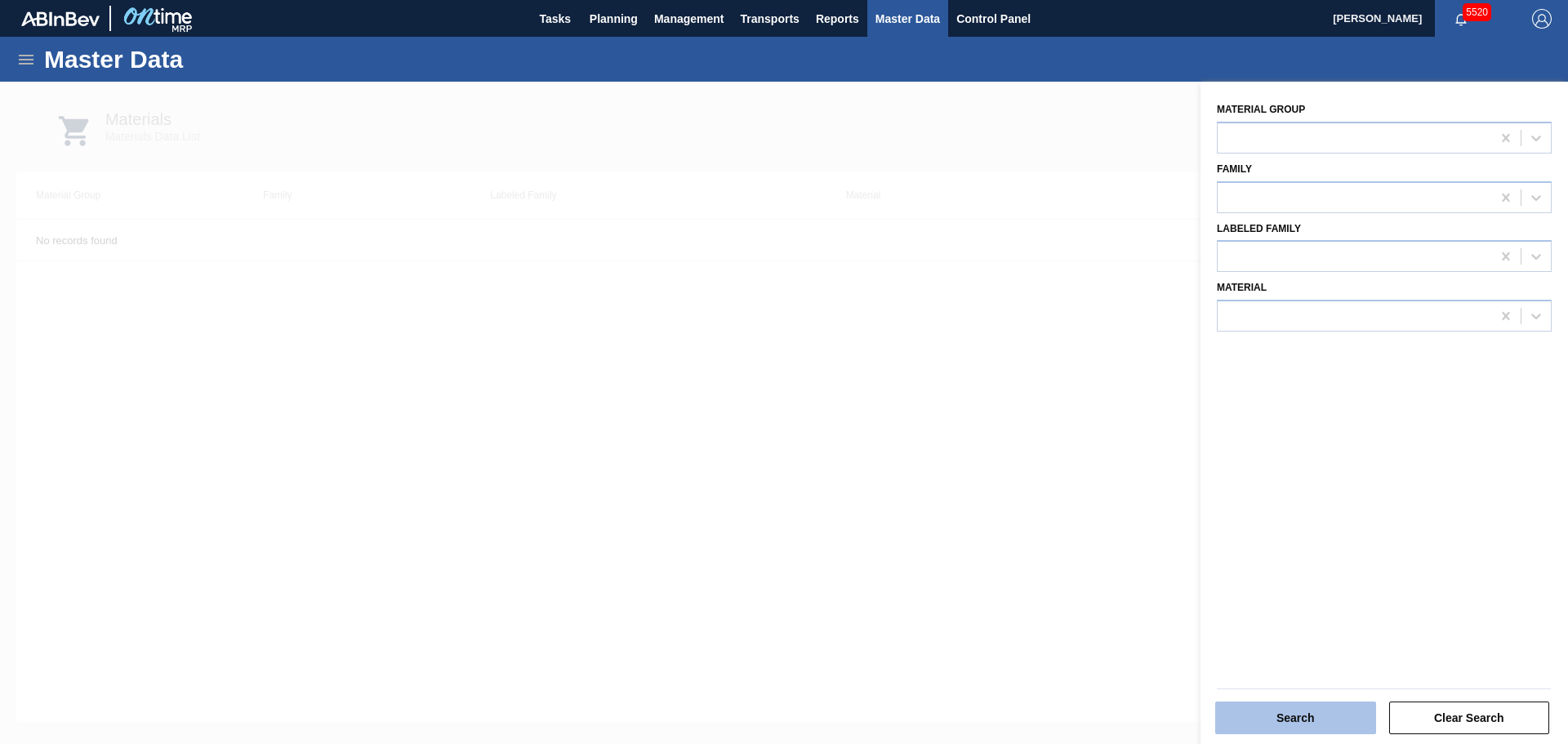
click at [1312, 714] on button "Search" at bounding box center [1295, 718] width 160 height 32
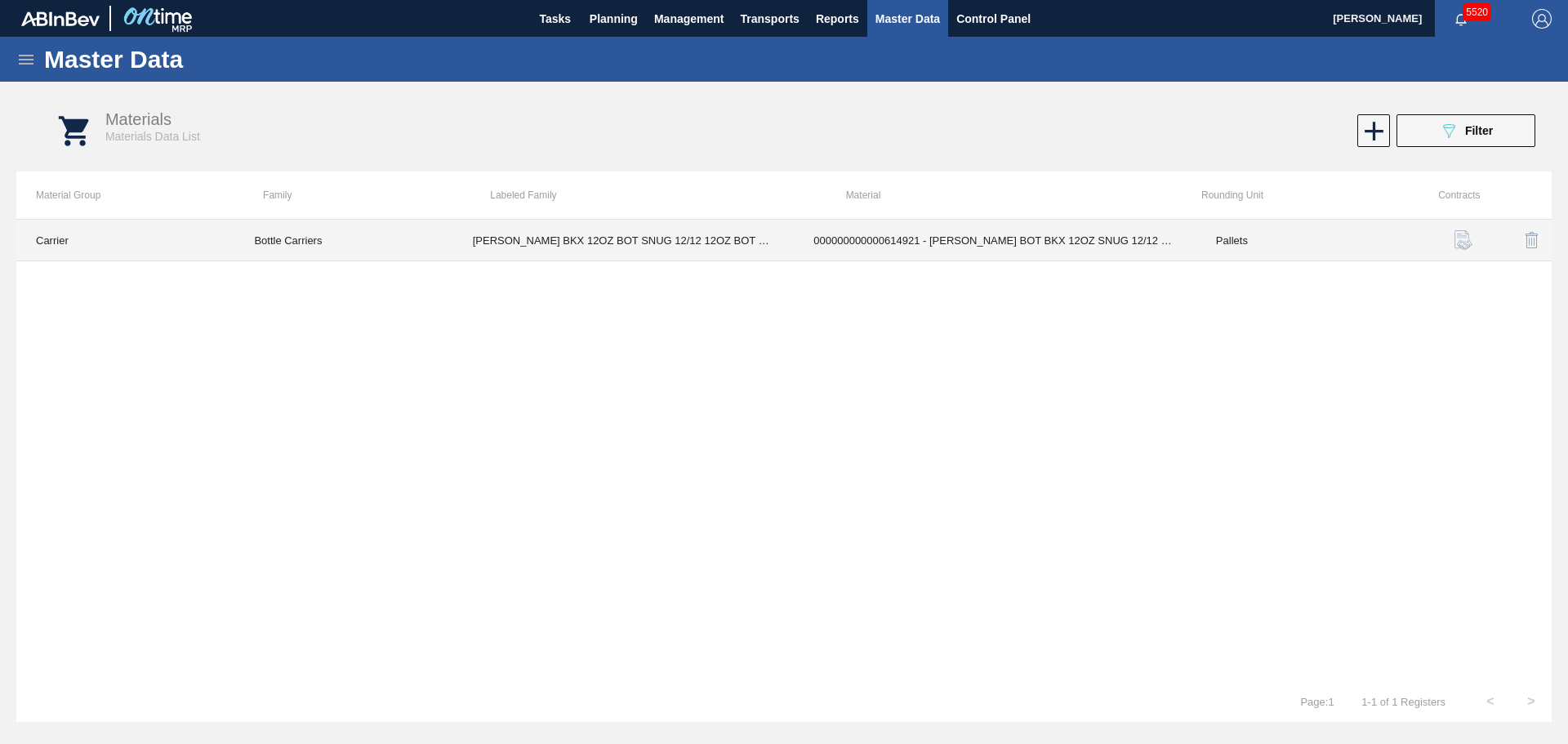
click at [620, 236] on td "[PERSON_NAME] BKX 12OZ BOT SNUG 12/12 12OZ BOT SNUG" at bounding box center [624, 240] width 341 height 42
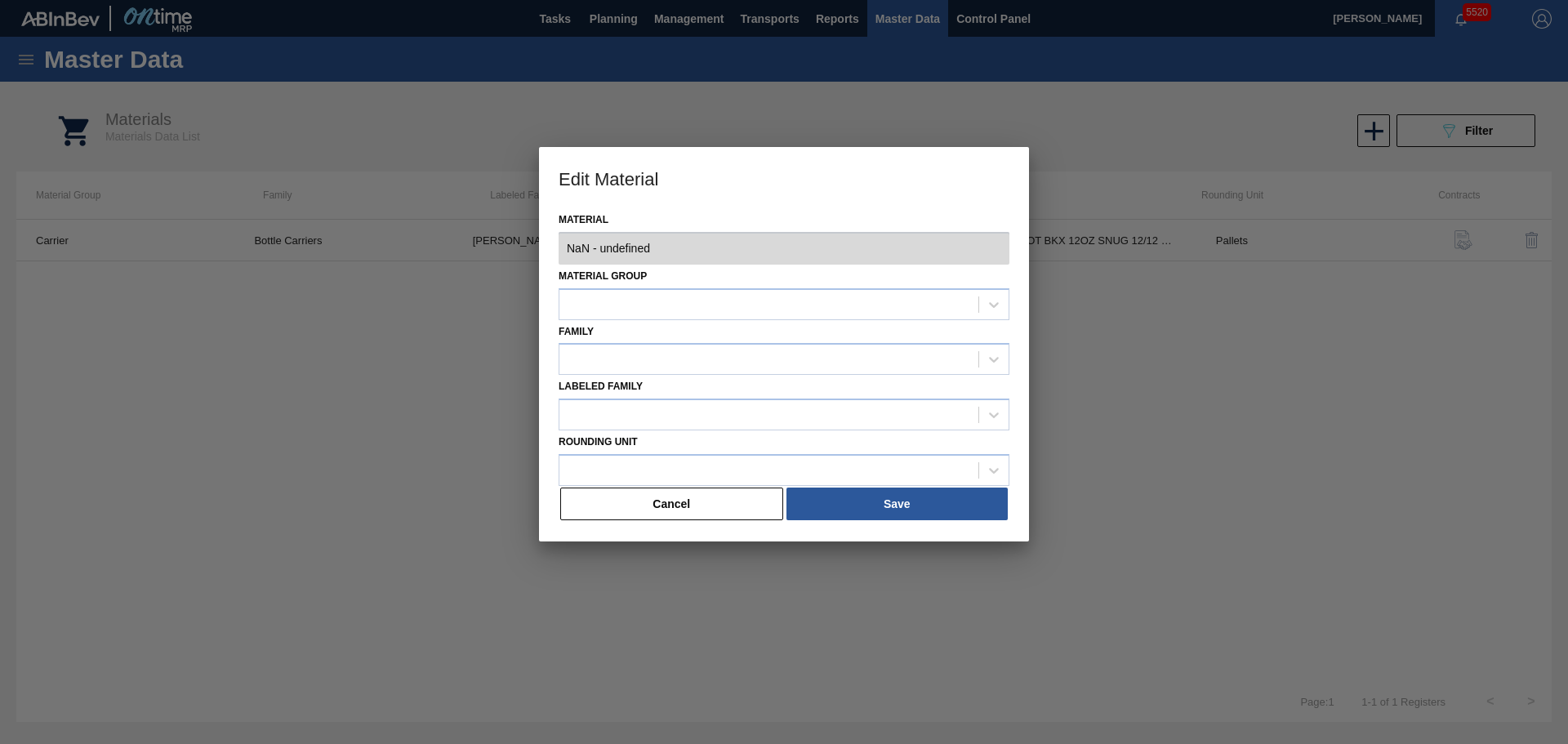
type input "614921 - 000000000000614921 - [PERSON_NAME] BOT BKX 12OZ SNUG 12/12 12OZ BOT 05"
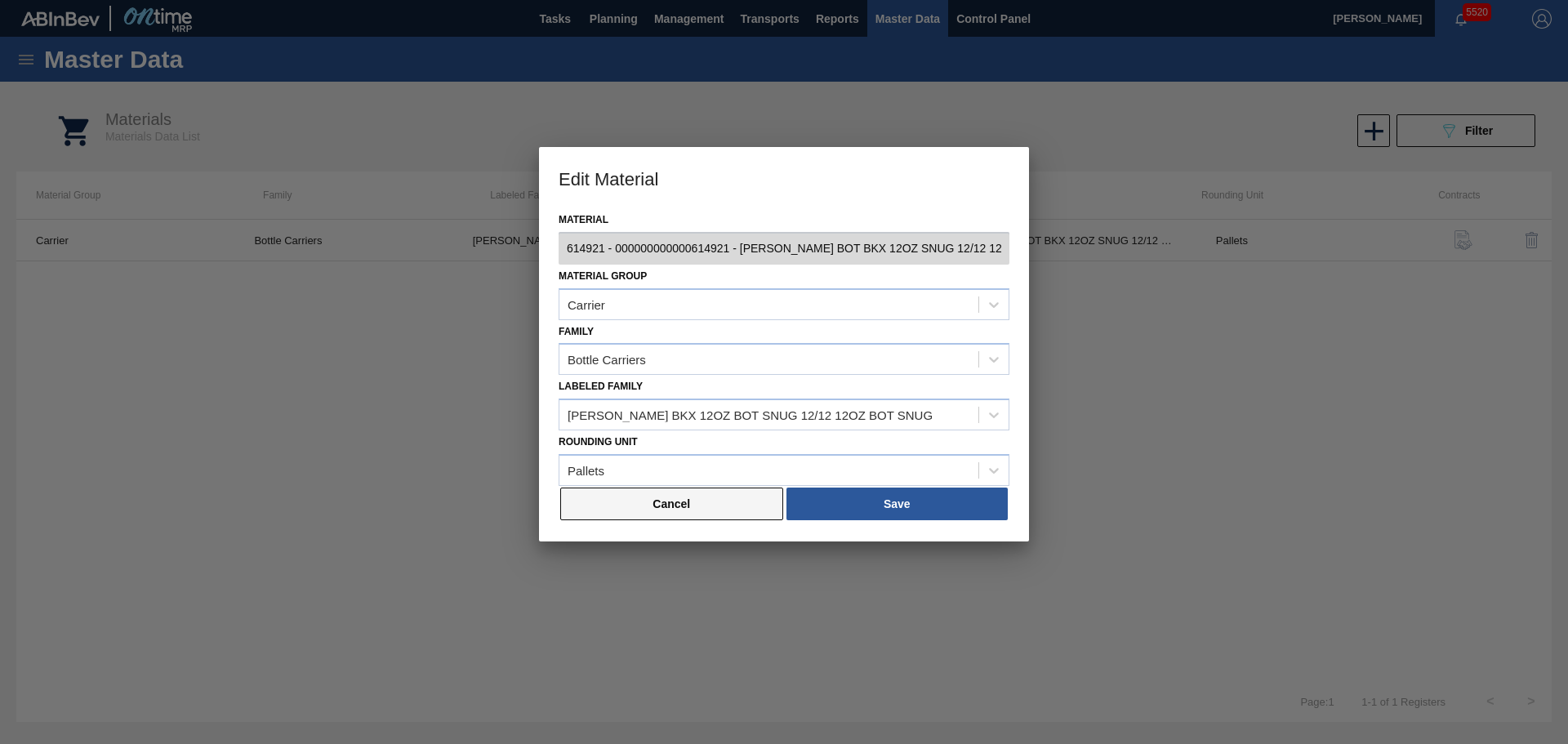
click at [632, 512] on button "Cancel" at bounding box center [672, 504] width 223 height 32
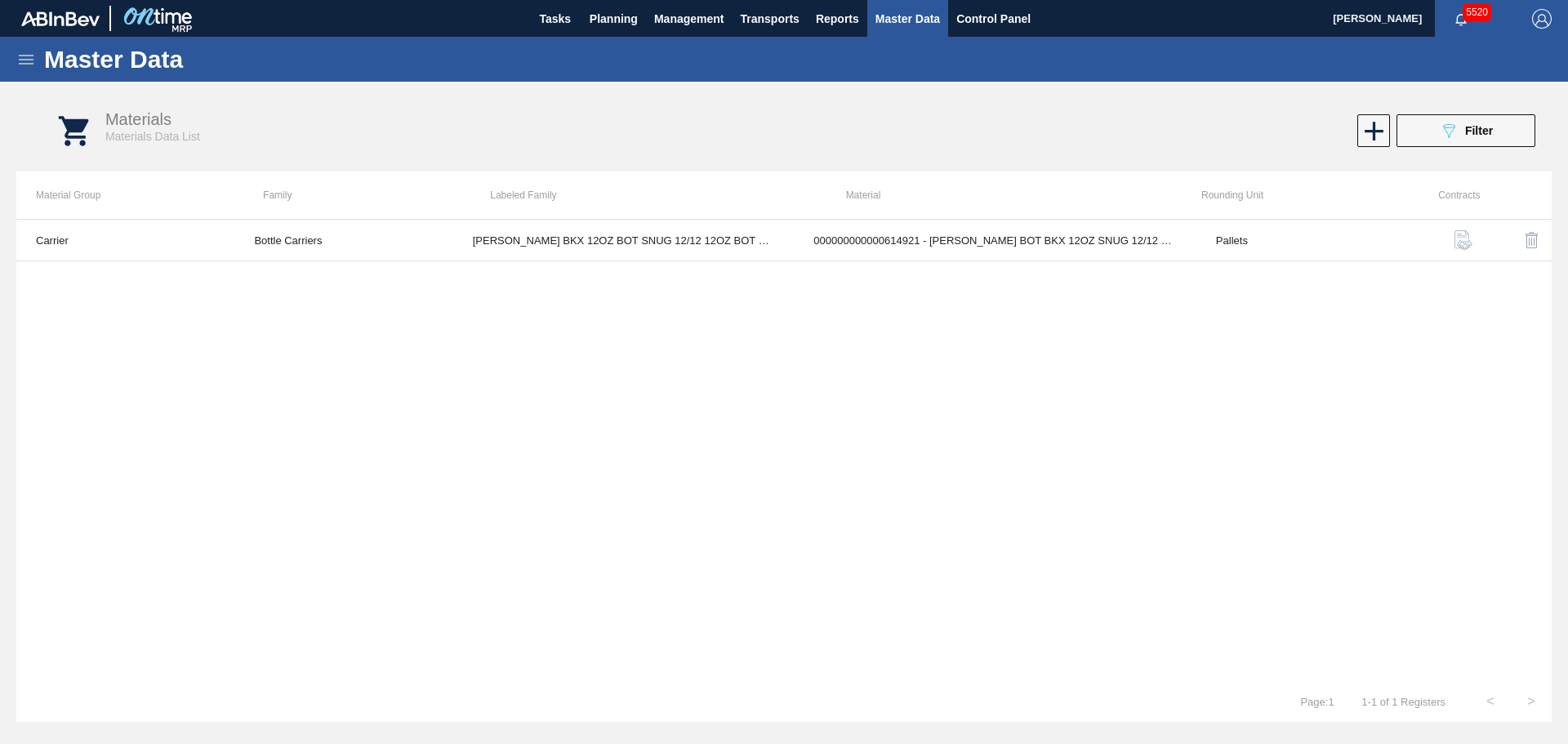
click at [28, 60] on icon at bounding box center [25, 59] width 20 height 20
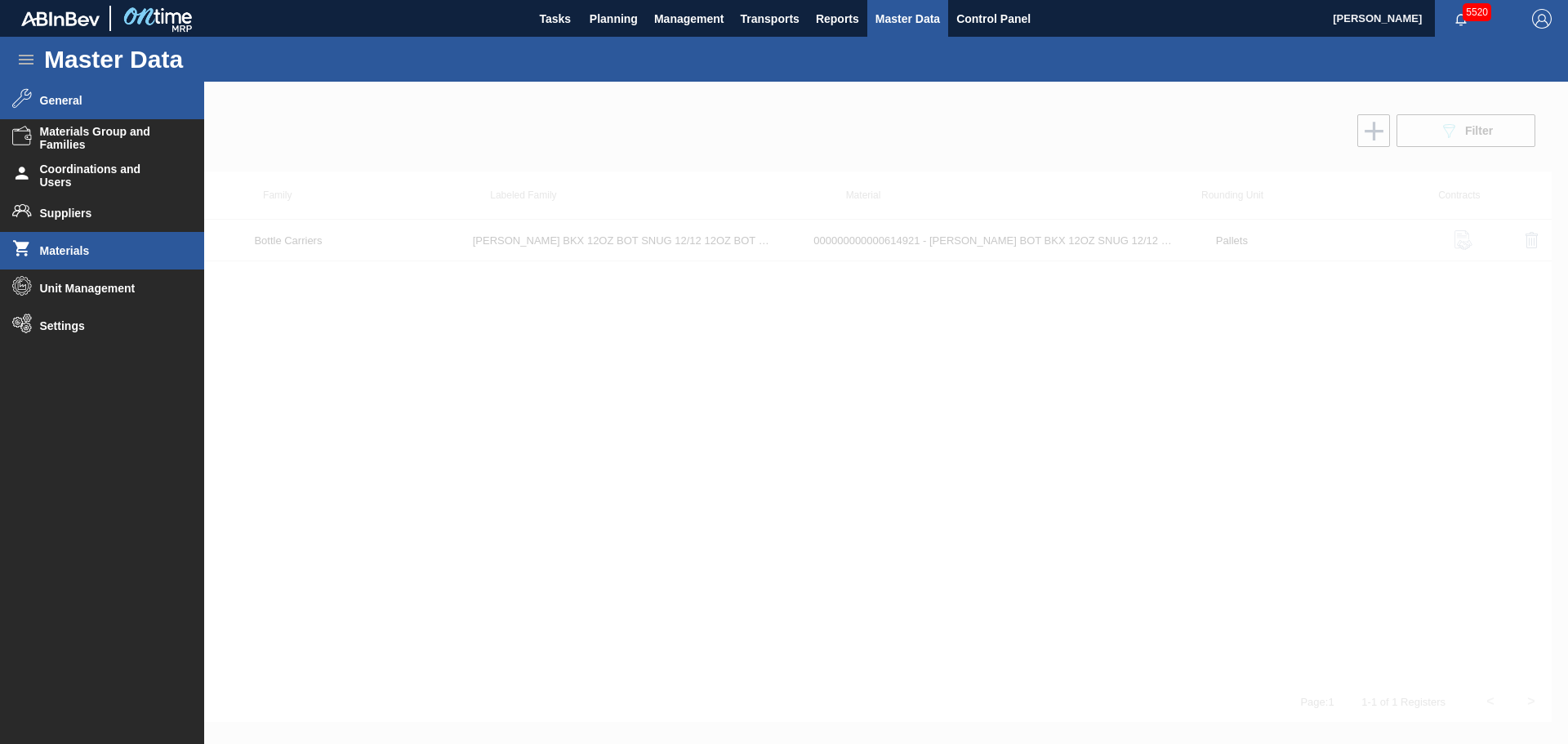
click at [87, 110] on li "General" at bounding box center [102, 100] width 204 height 37
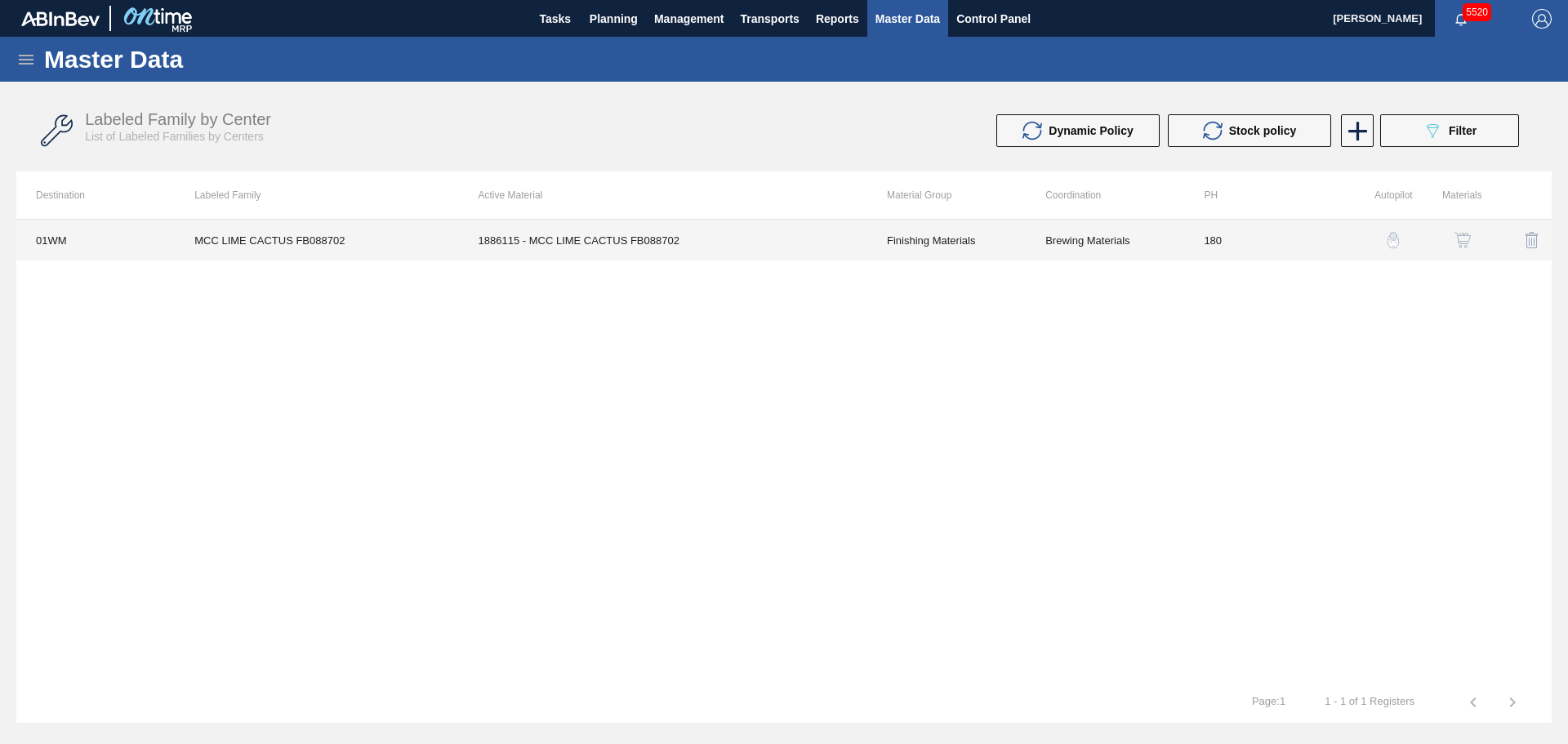
click at [722, 247] on td "1886115 - MCC LIME CACTUS FB088702" at bounding box center [663, 240] width 408 height 41
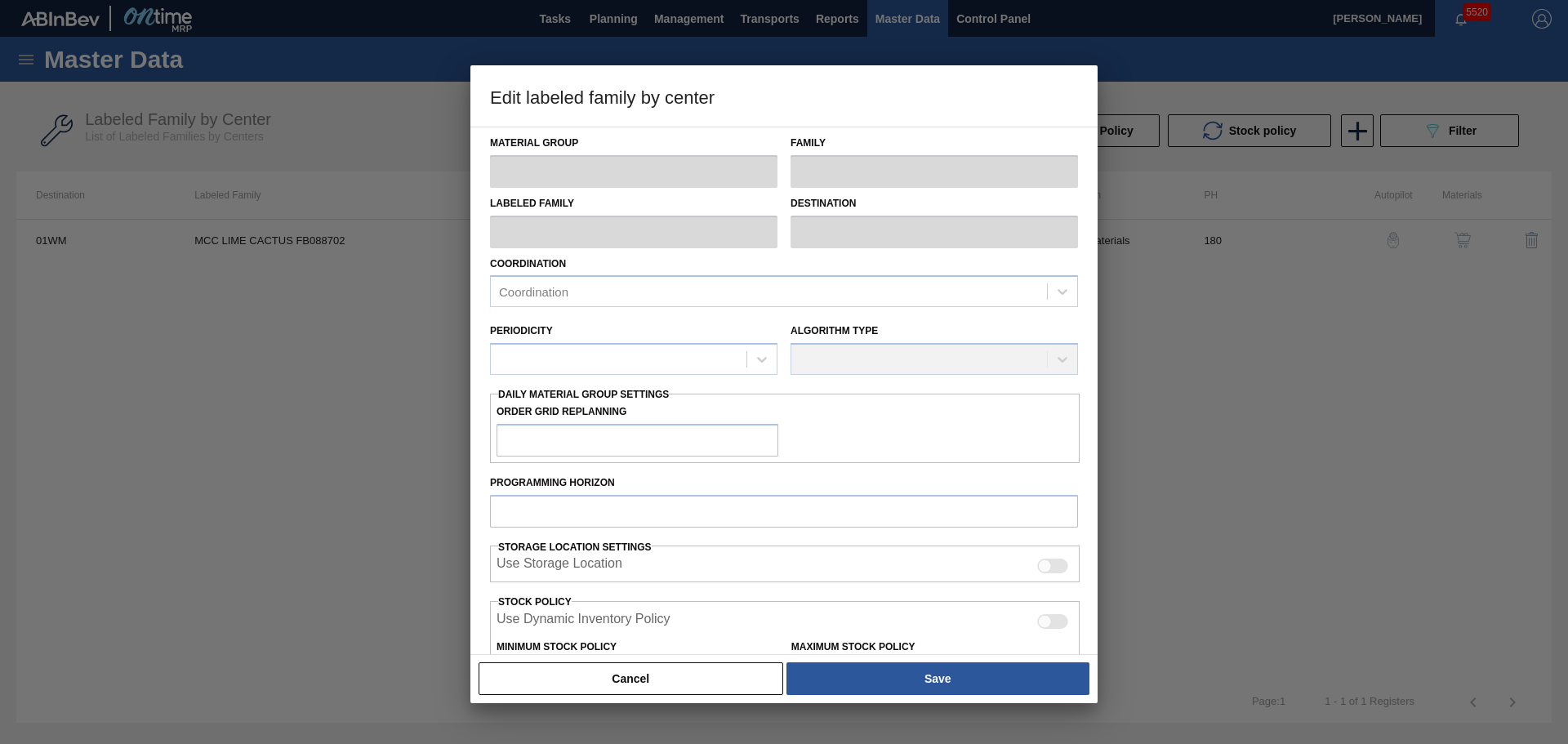
type input "Finishing Materials"
type input "Flavors"
type input "MCC LIME CACTUS FB088702"
type input "01WM - Williamsburg Brewery"
type input "180"
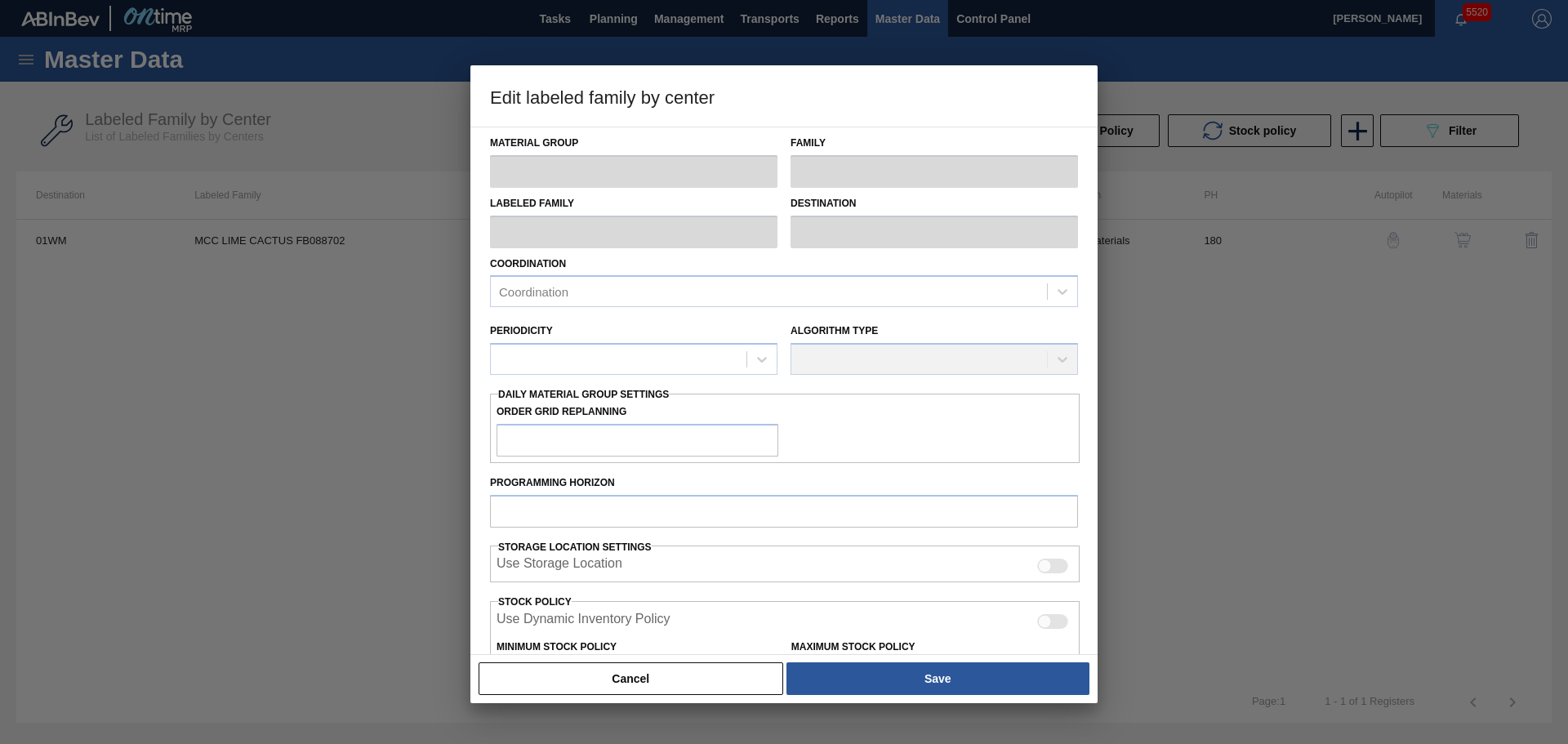
type input "0"
type input "100"
type input "0"
checkbox input "true"
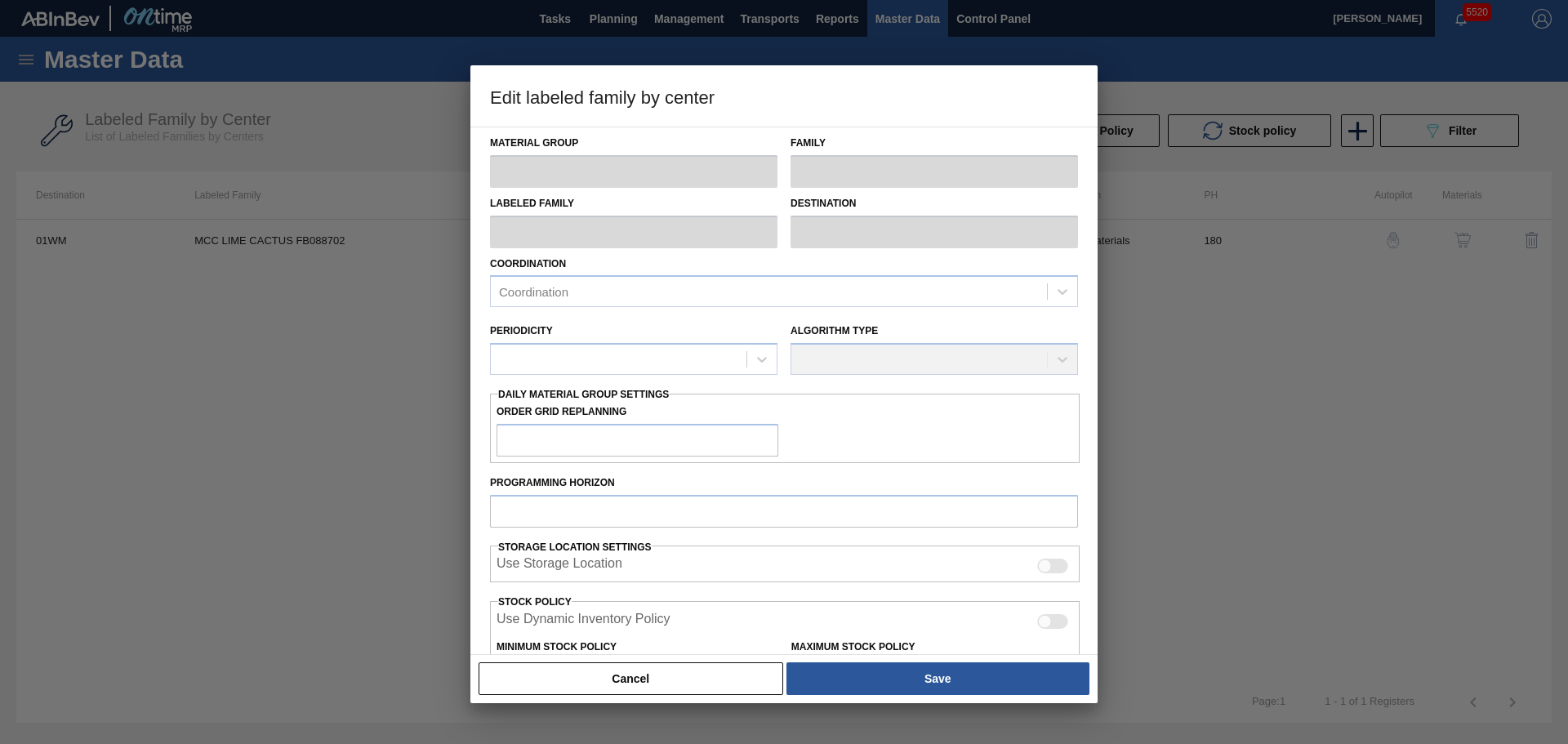
checkbox input "true"
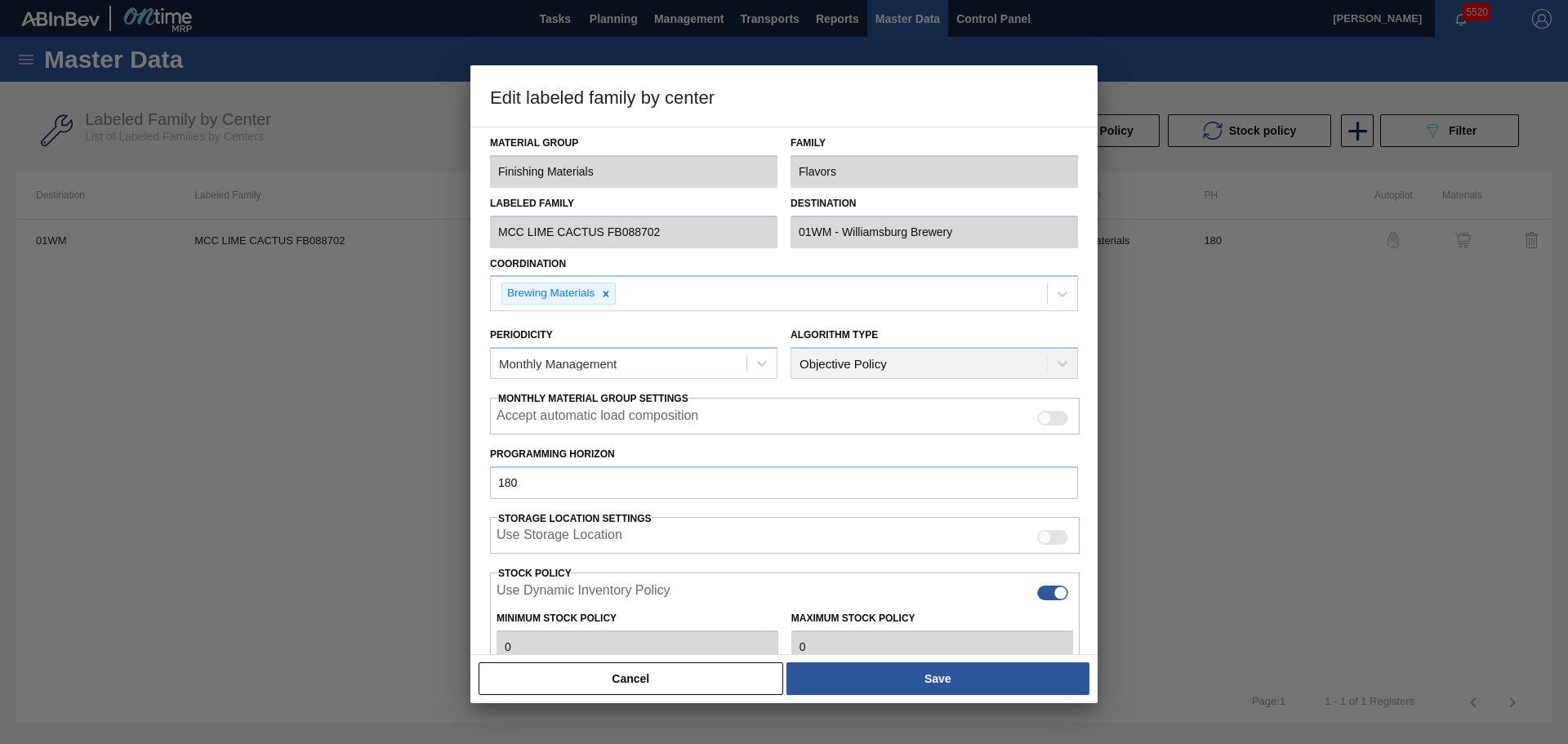
type input "0"
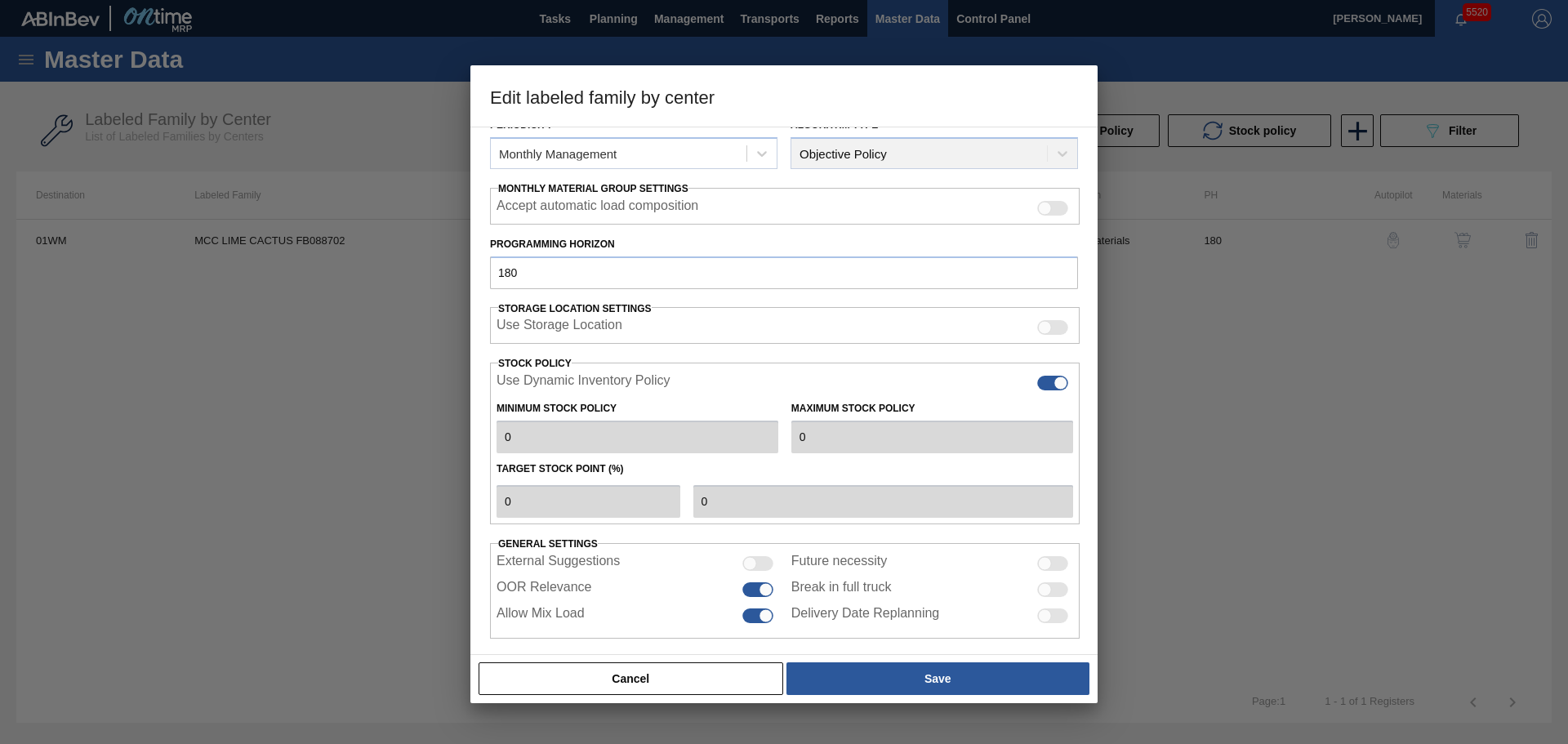
scroll to position [223, 0]
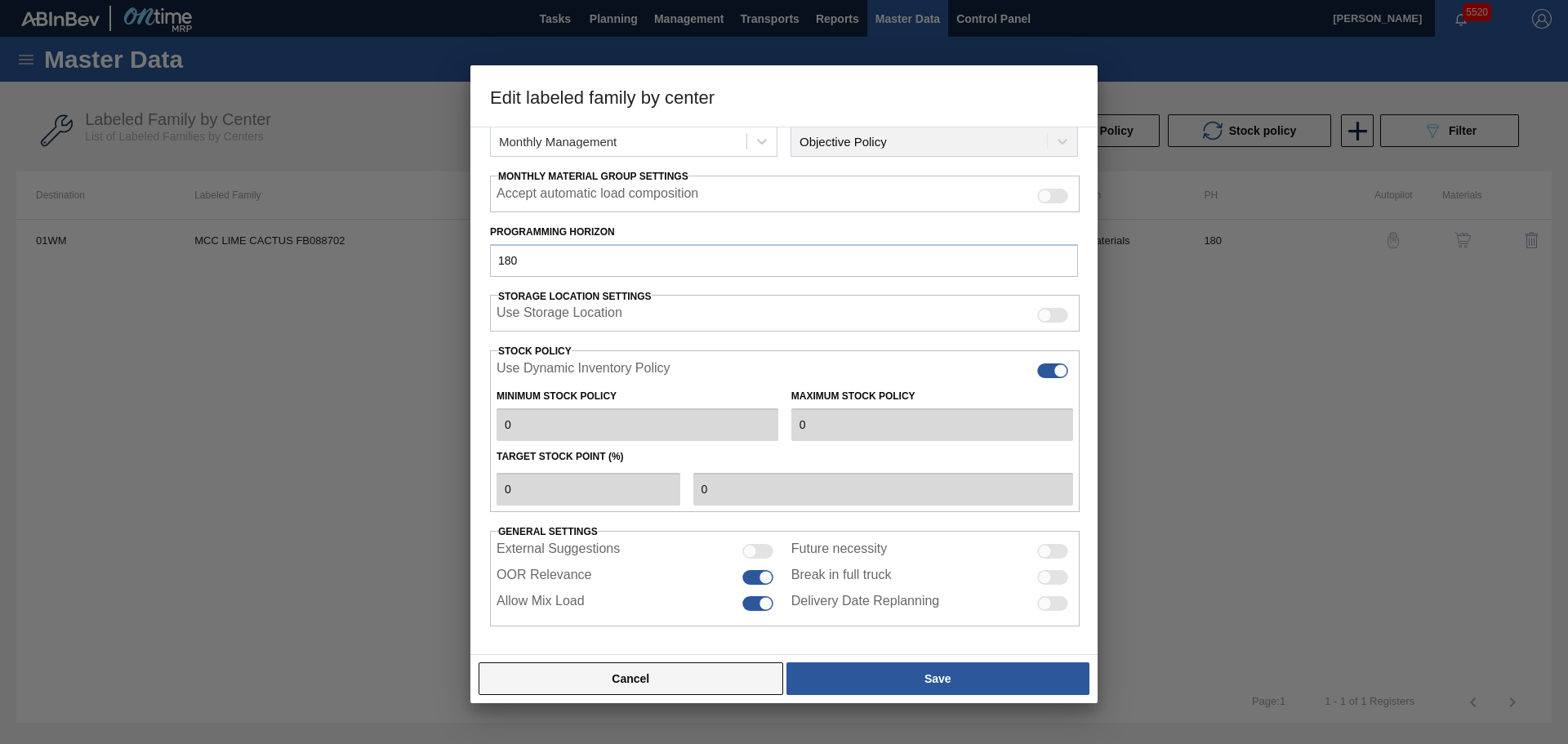
click at [711, 673] on button "Cancel" at bounding box center [631, 679] width 305 height 32
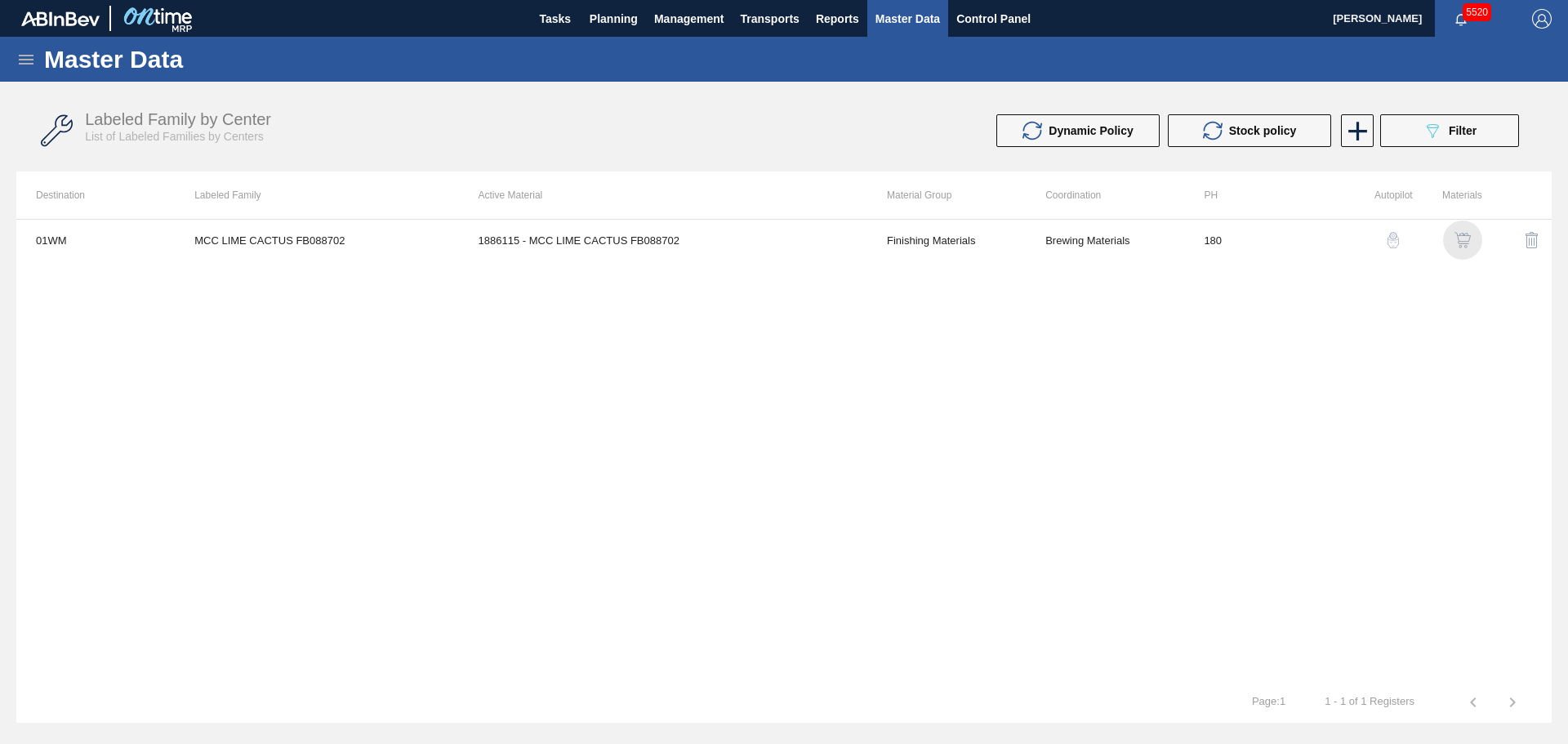
click at [1462, 234] on img "button" at bounding box center [1462, 240] width 16 height 16
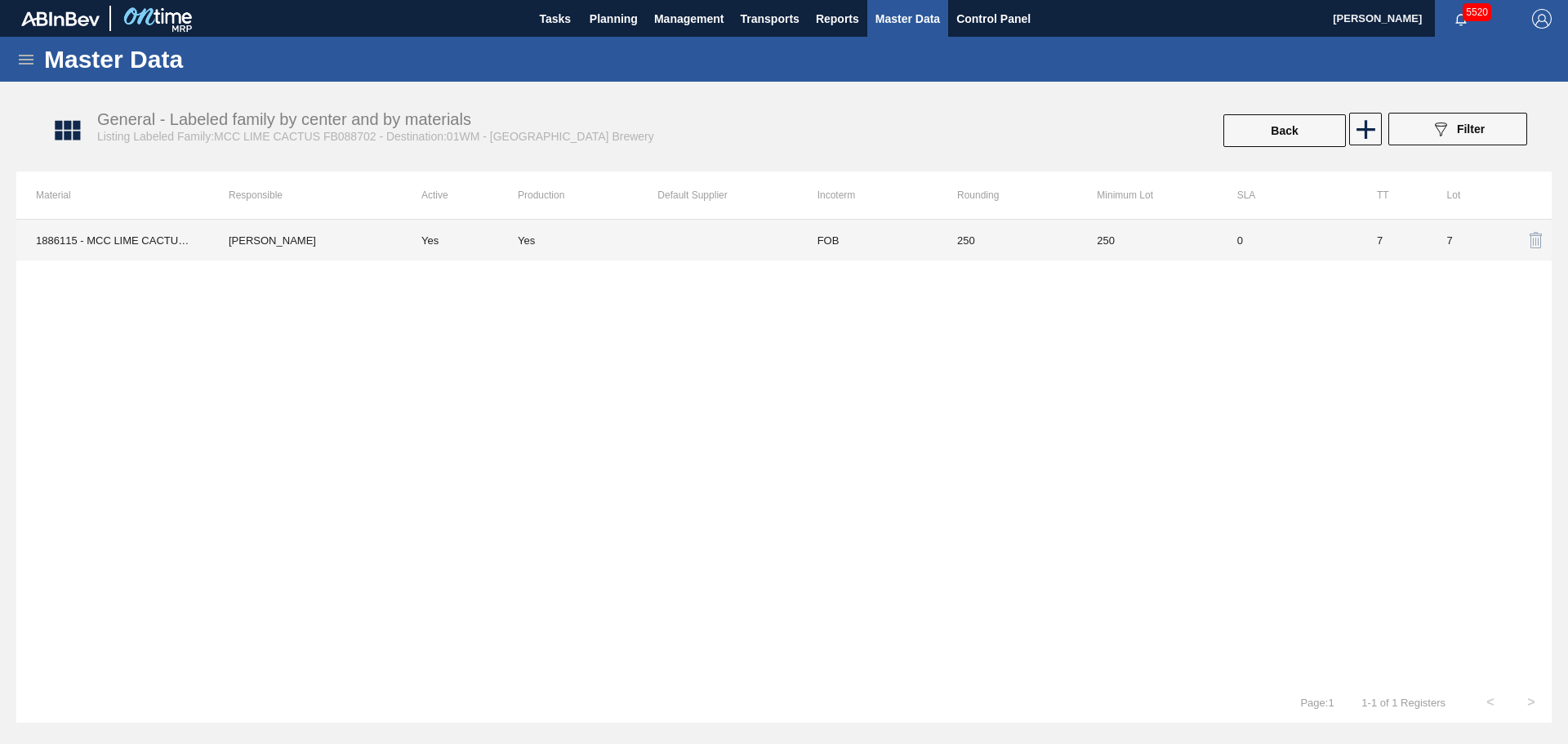
click at [404, 239] on td "Yes" at bounding box center [459, 240] width 116 height 41
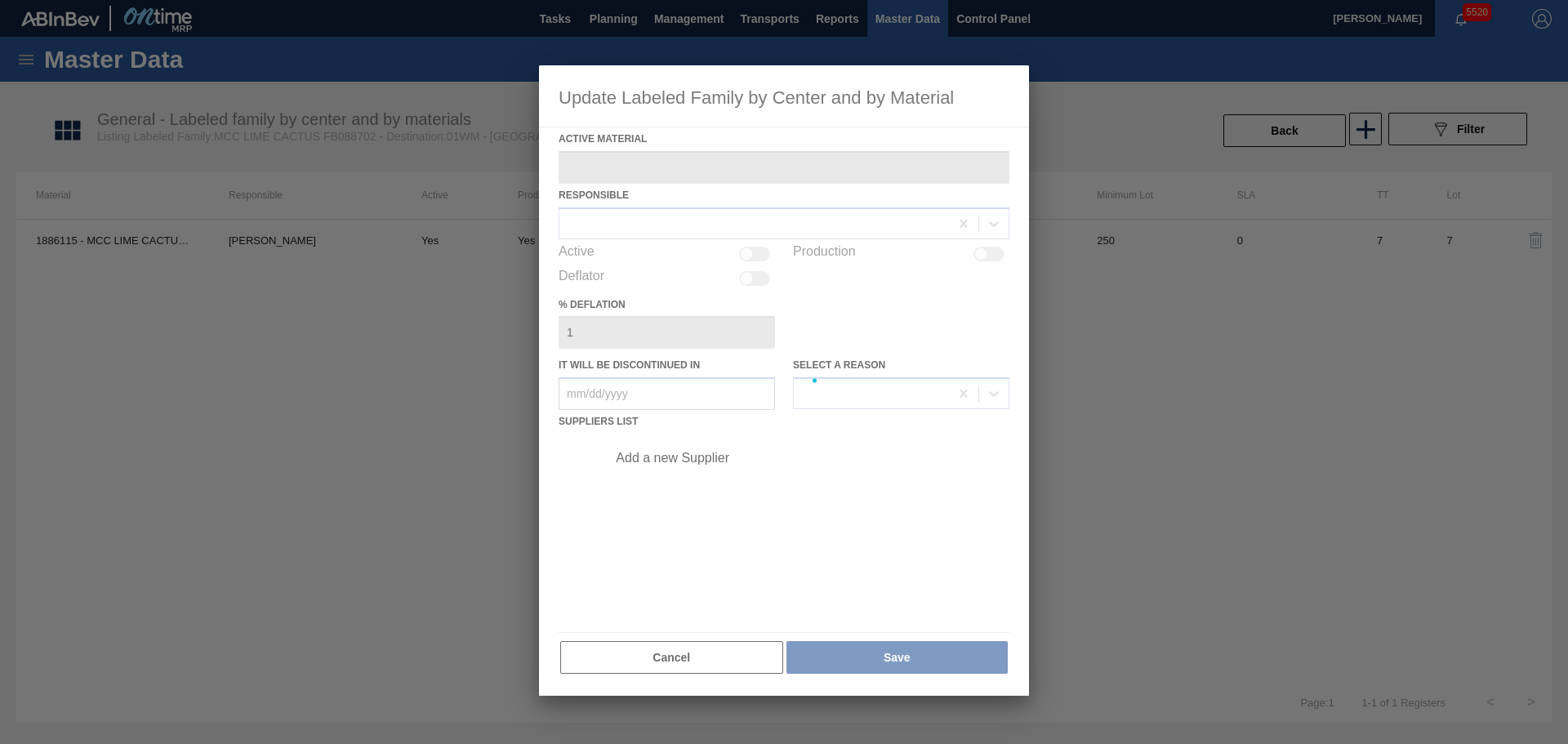
type Material "1886115 - MCC LIME CACTUS FB088702"
checkbox input "true"
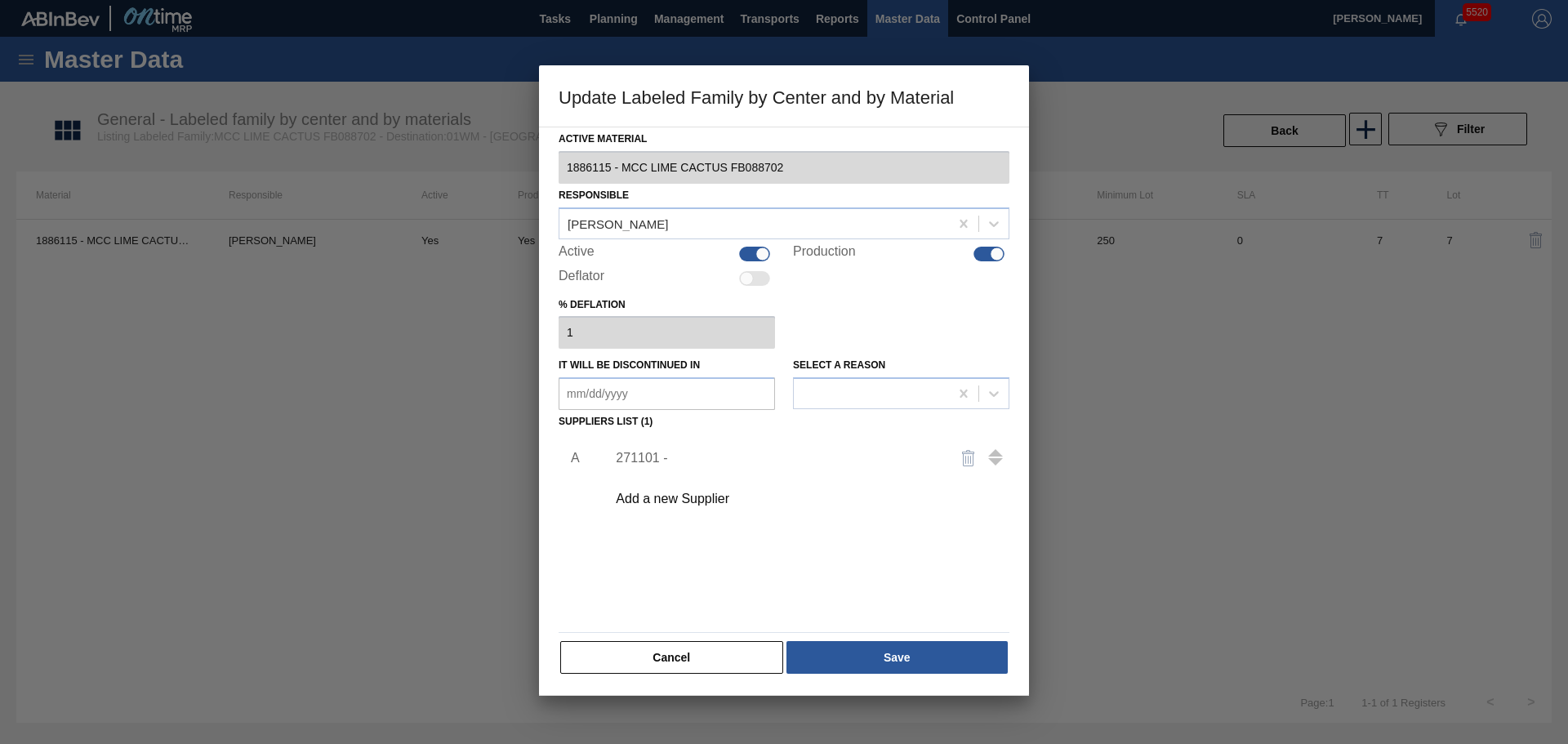
click at [636, 459] on div "271101 -" at bounding box center [775, 458] width 320 height 14
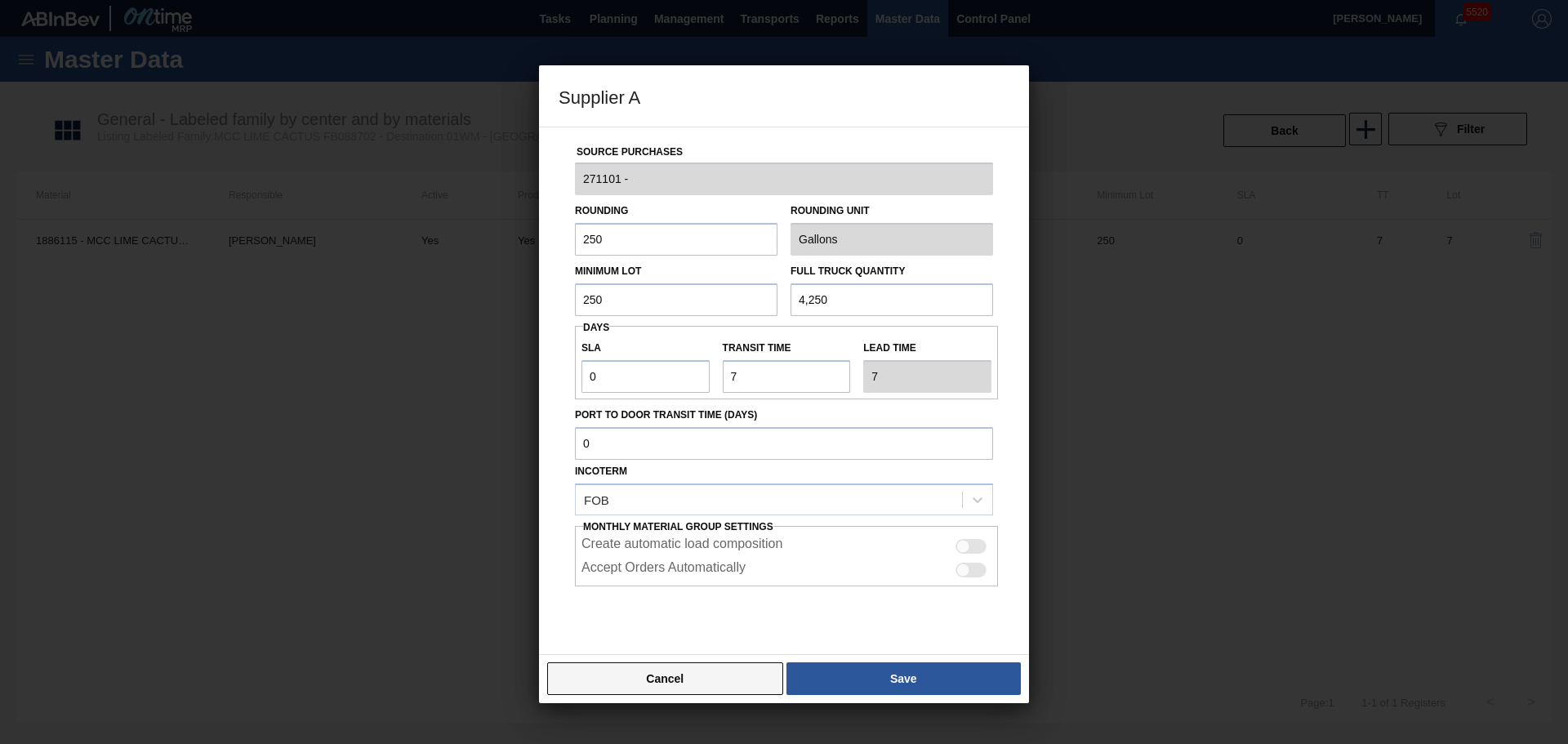
click at [711, 679] on button "Cancel" at bounding box center [665, 679] width 236 height 32
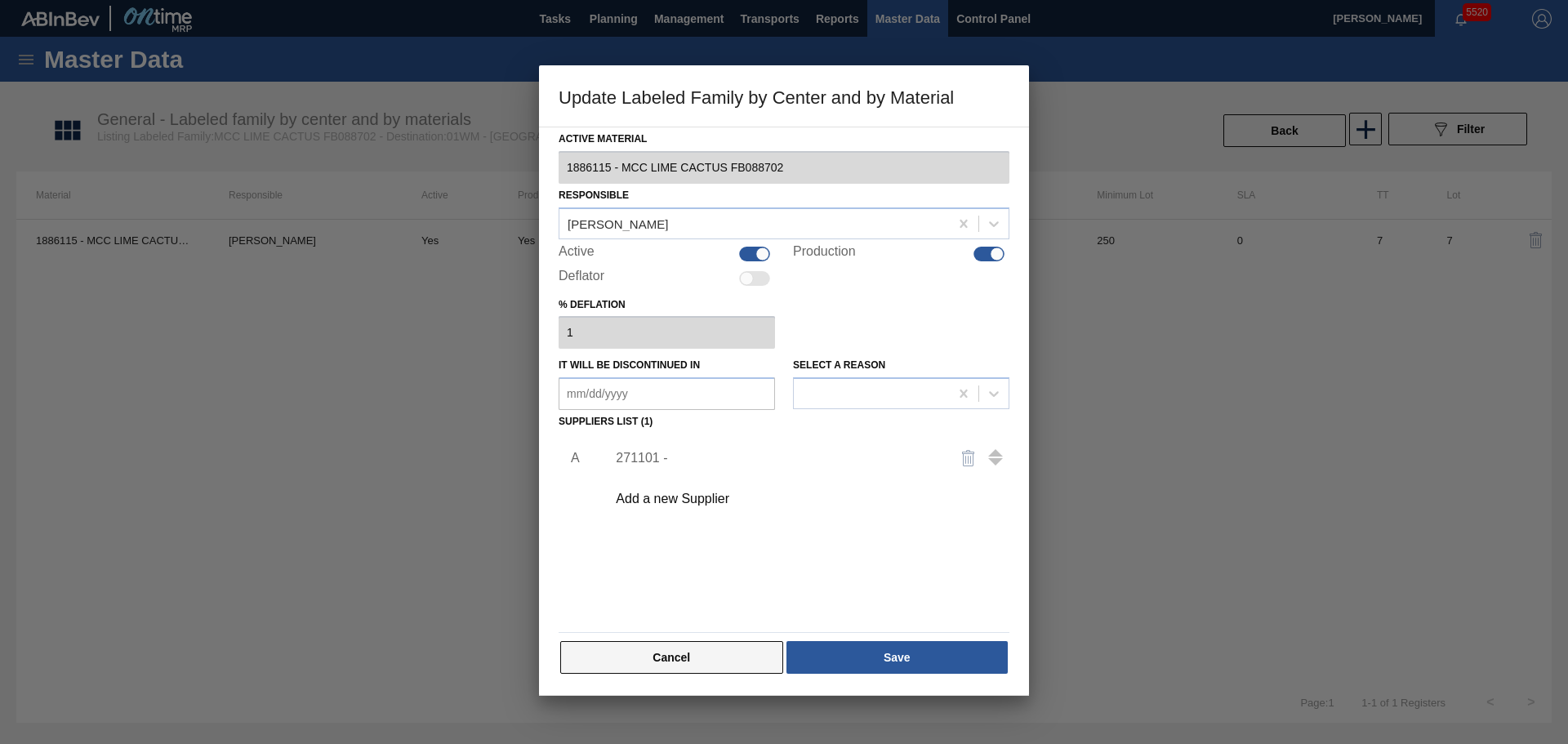
click at [643, 655] on button "Cancel" at bounding box center [672, 657] width 223 height 32
